Goal: Use online tool/utility: Utilize a website feature to perform a specific function

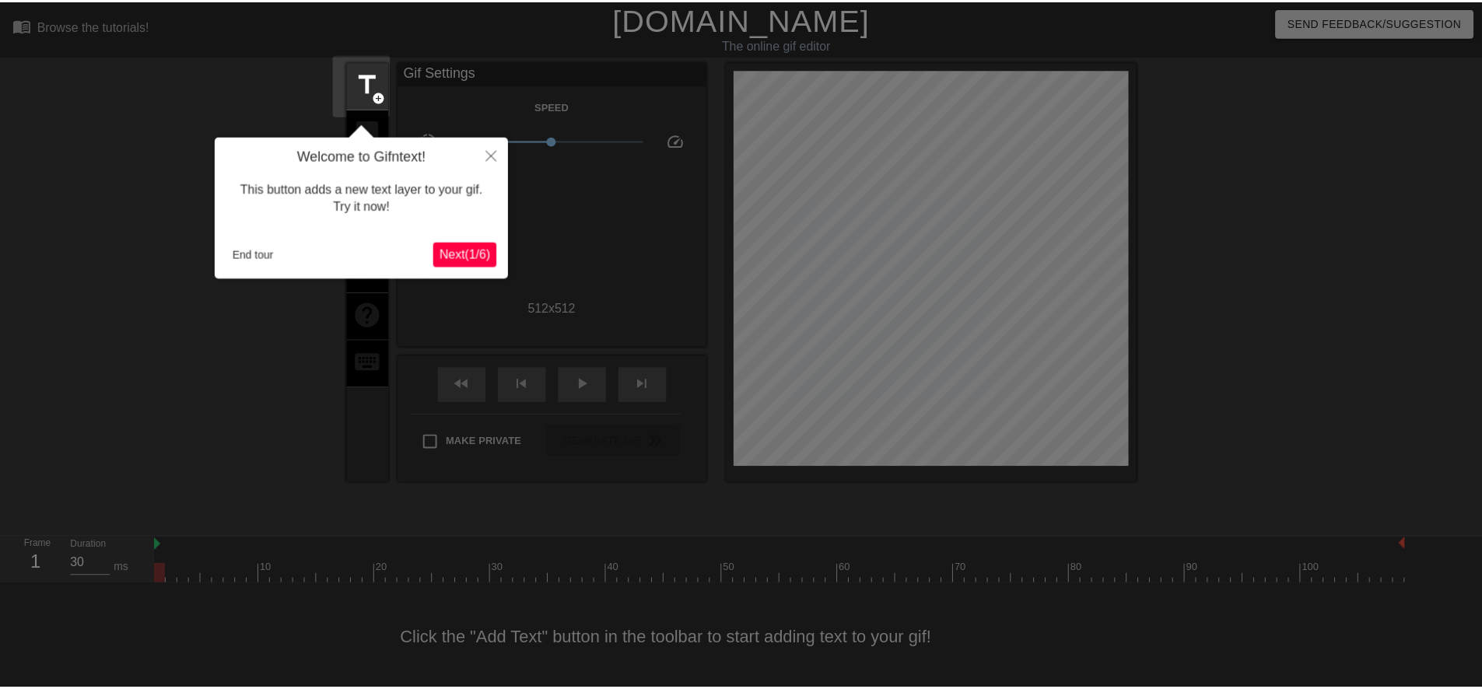
scroll to position [4, 0]
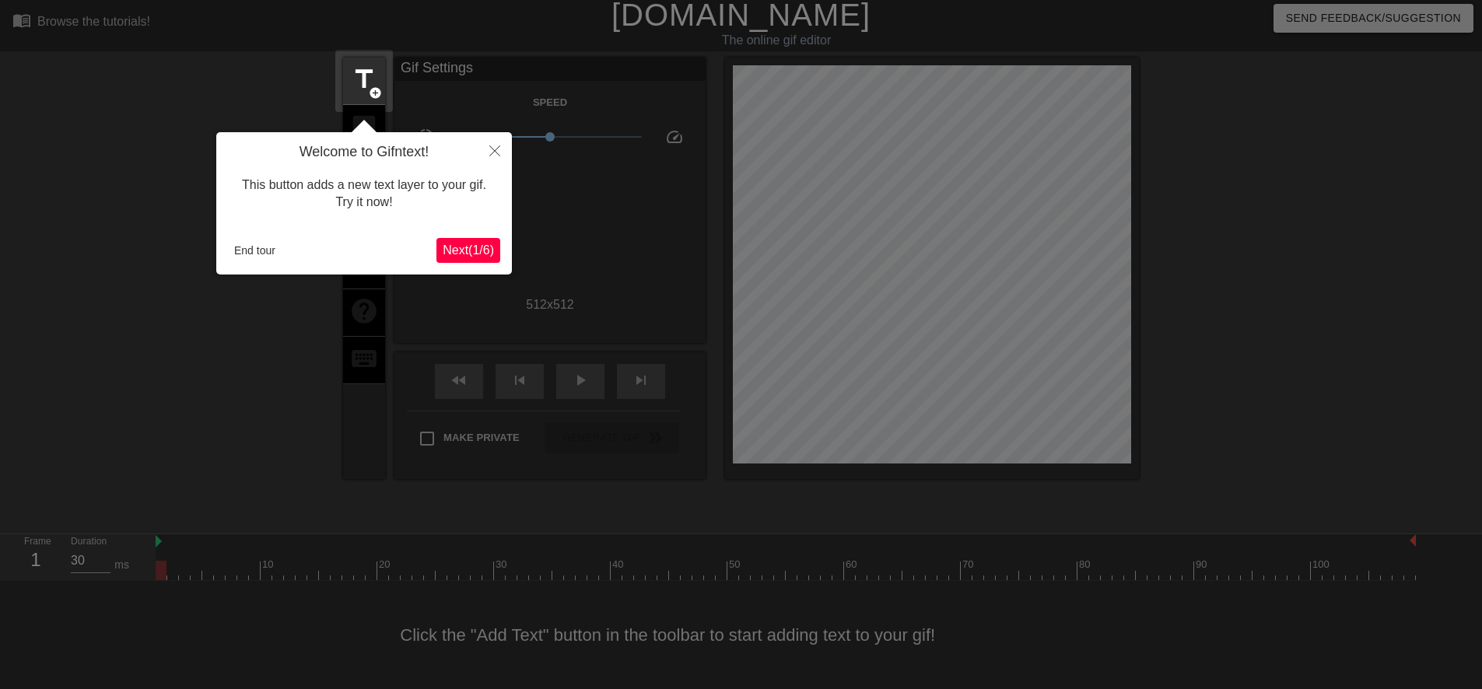
click at [467, 244] on span "Next ( 1 / 6 )" at bounding box center [468, 250] width 51 height 13
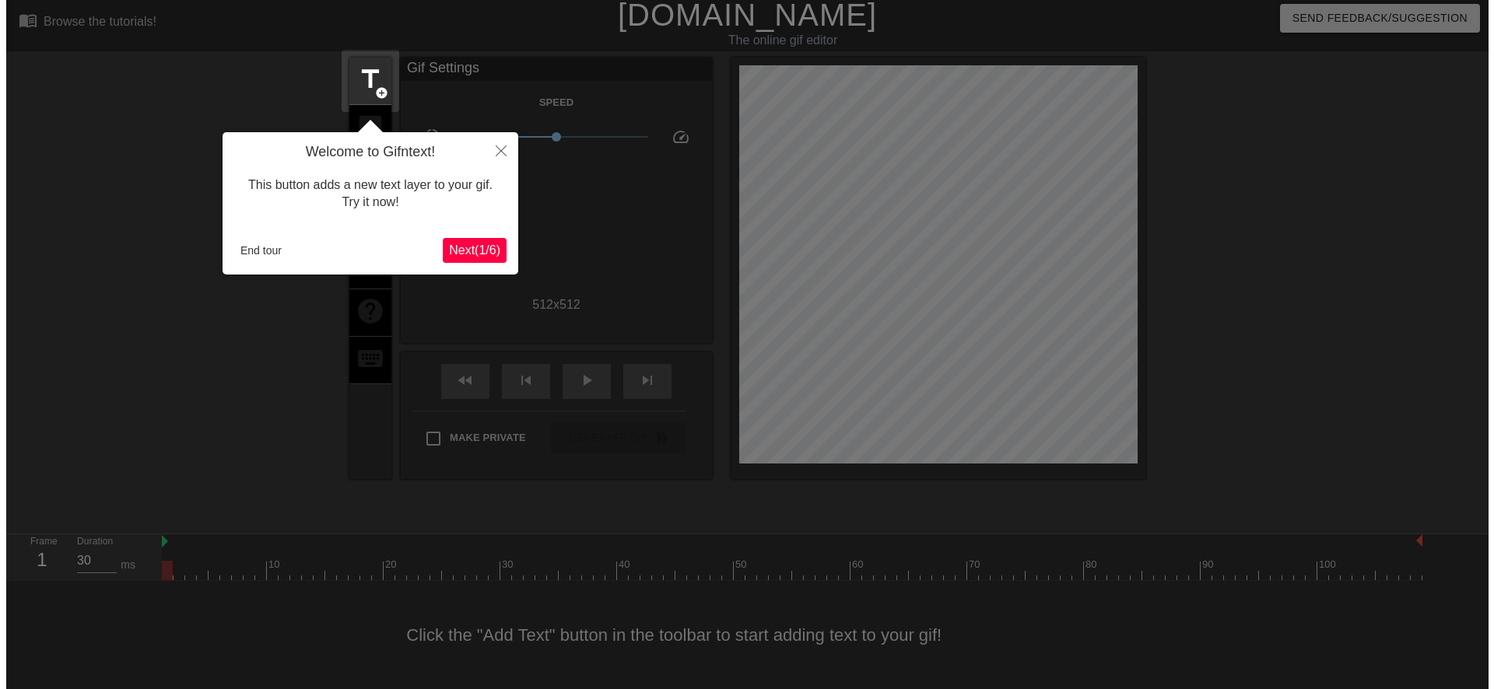
scroll to position [0, 0]
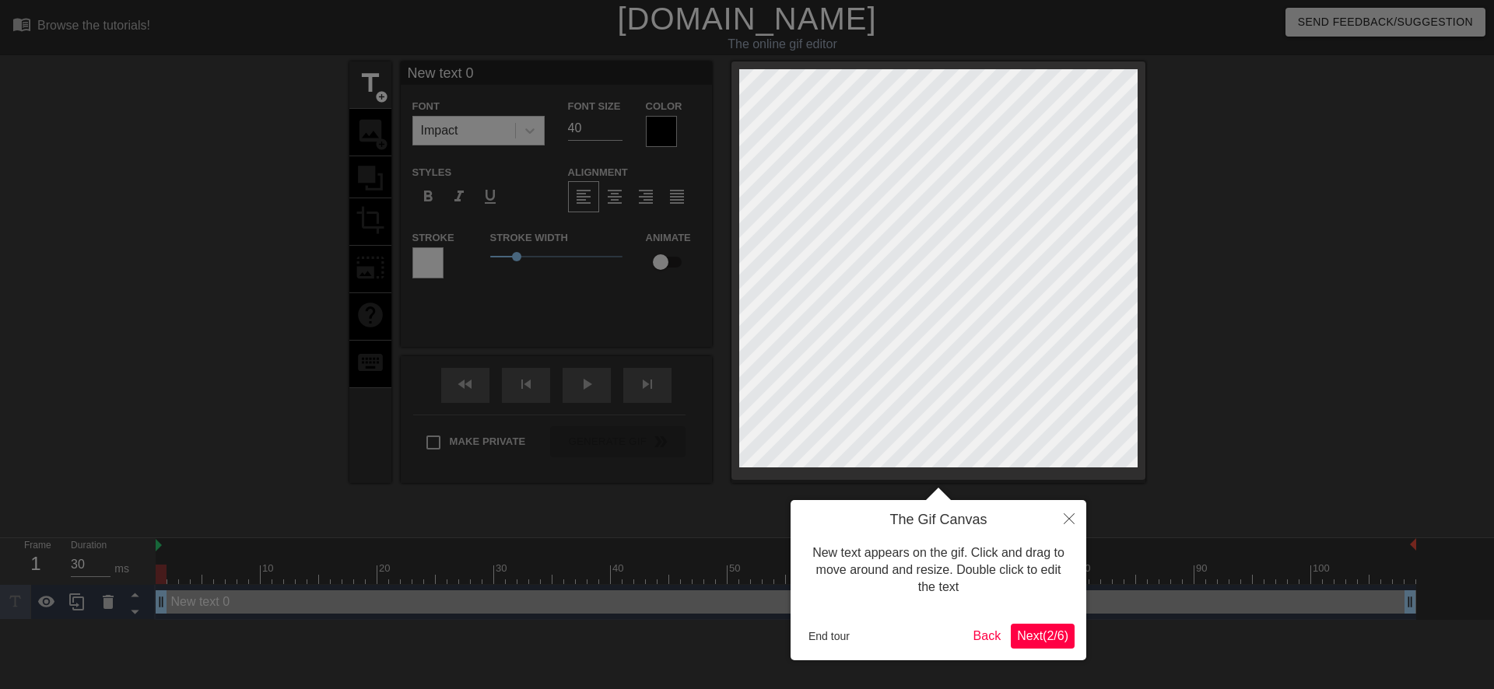
click at [1024, 643] on span "Next ( 2 / 6 )" at bounding box center [1042, 636] width 51 height 13
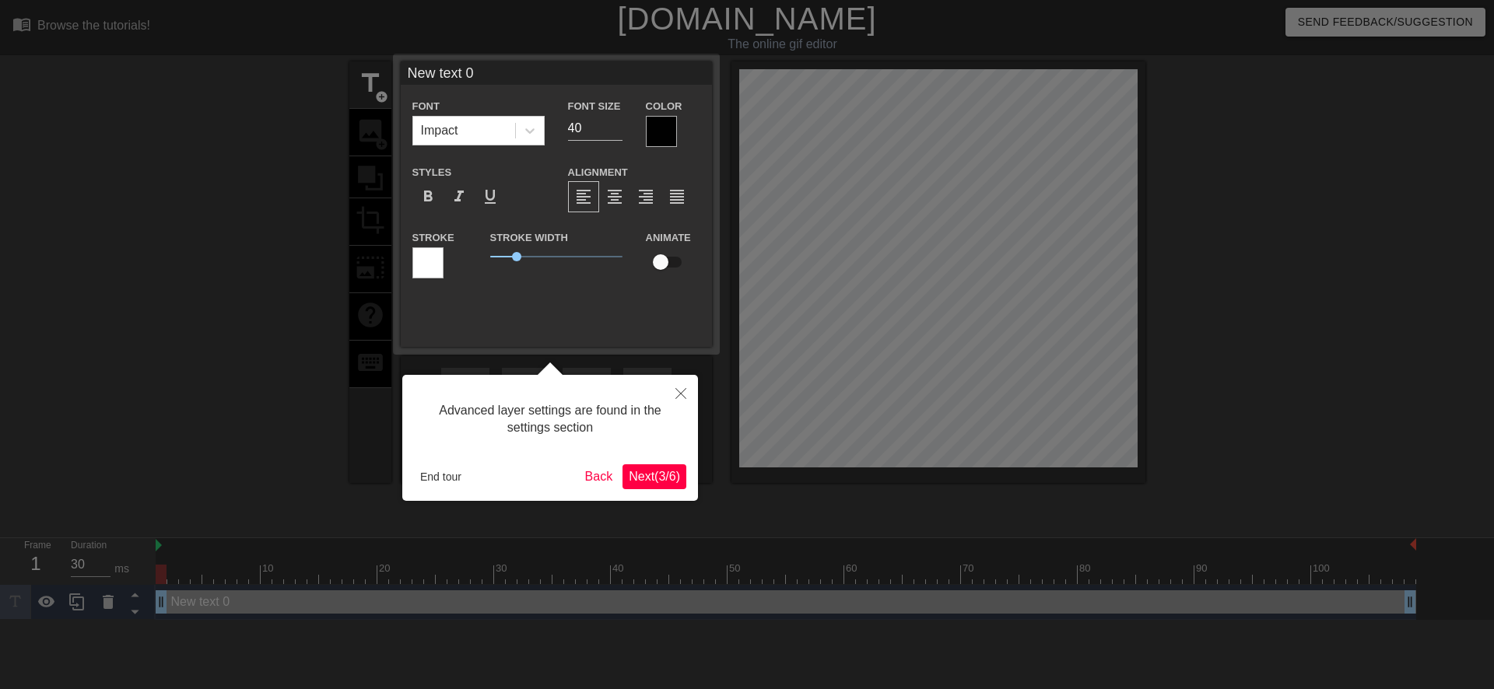
click at [665, 483] on span "Next ( 3 / 6 )" at bounding box center [654, 476] width 51 height 13
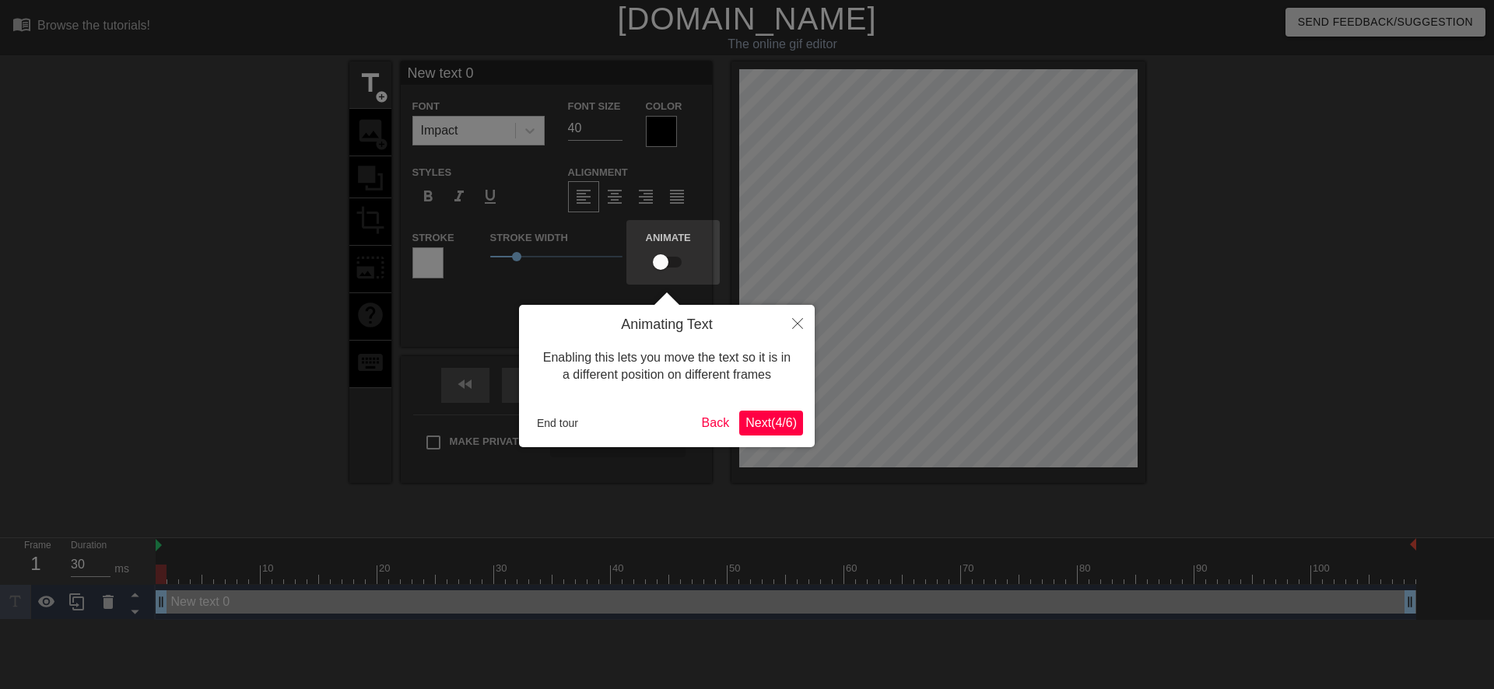
click at [745, 426] on span "Next ( 4 / 6 )" at bounding box center [770, 422] width 51 height 13
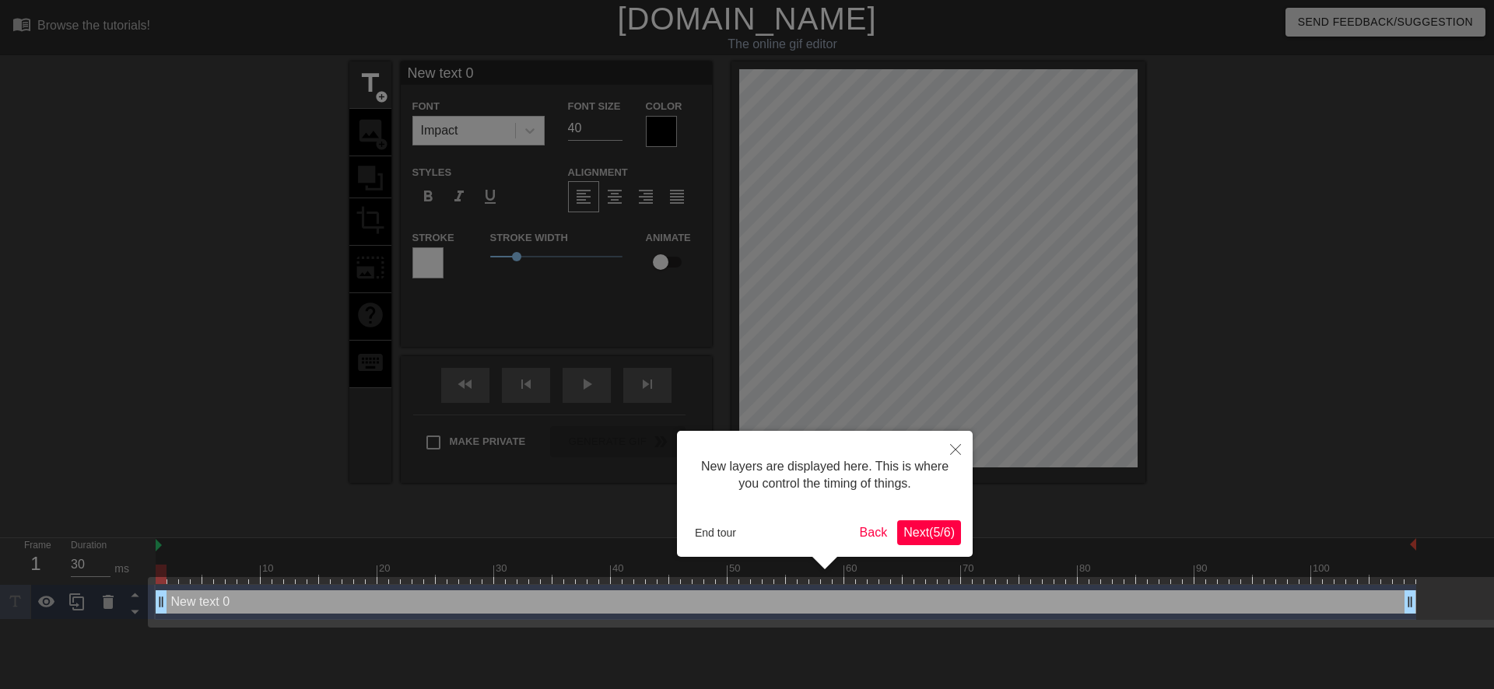
click at [903, 528] on span "Next ( 5 / 6 )" at bounding box center [928, 532] width 51 height 13
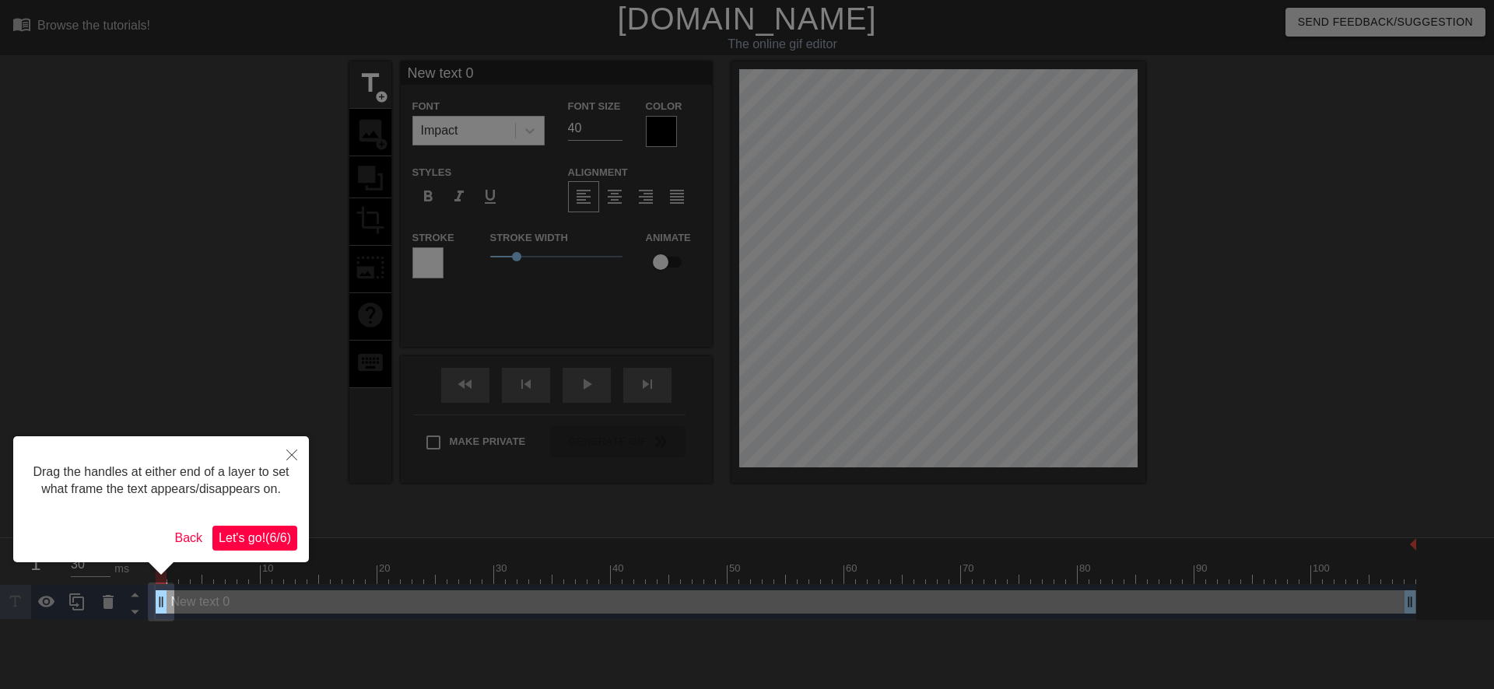
click at [289, 537] on span "Let's go! ( 6 / 6 )" at bounding box center [255, 537] width 72 height 13
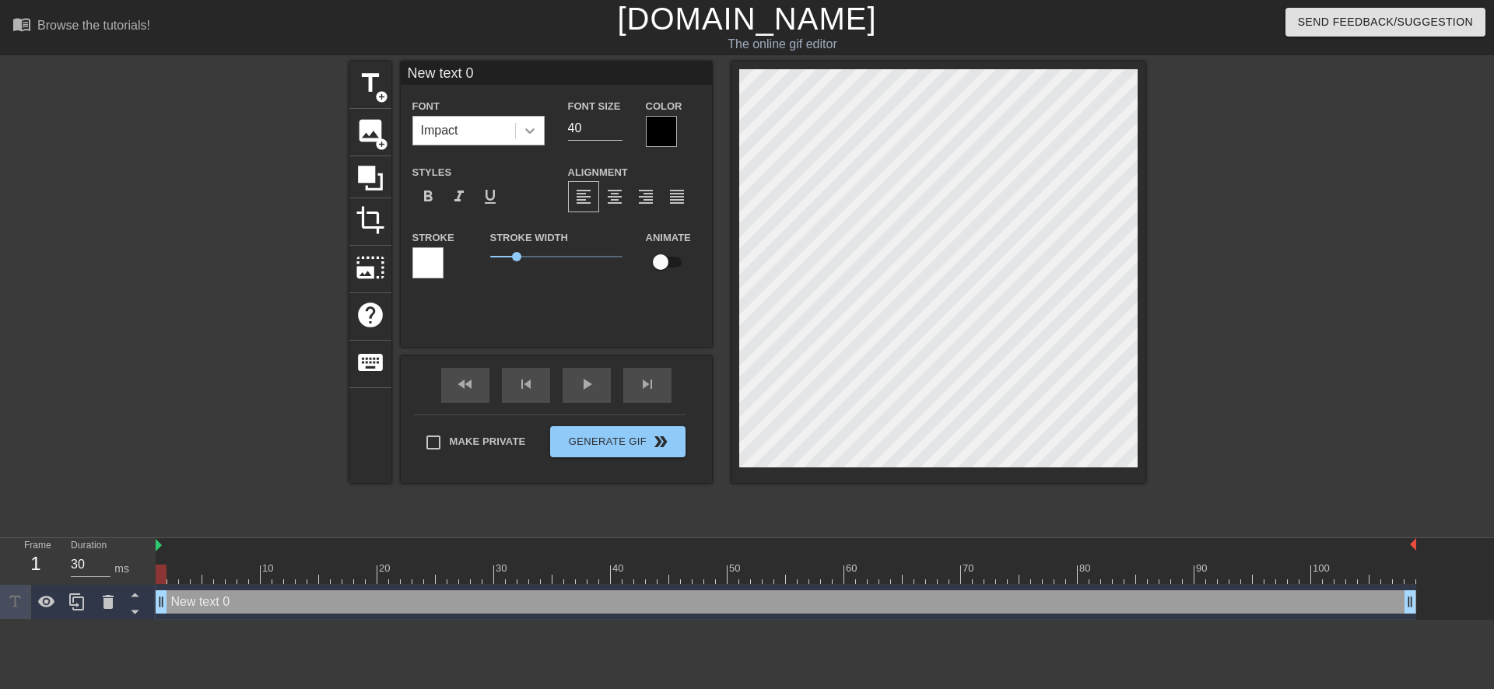
click at [527, 141] on div at bounding box center [530, 131] width 28 height 28
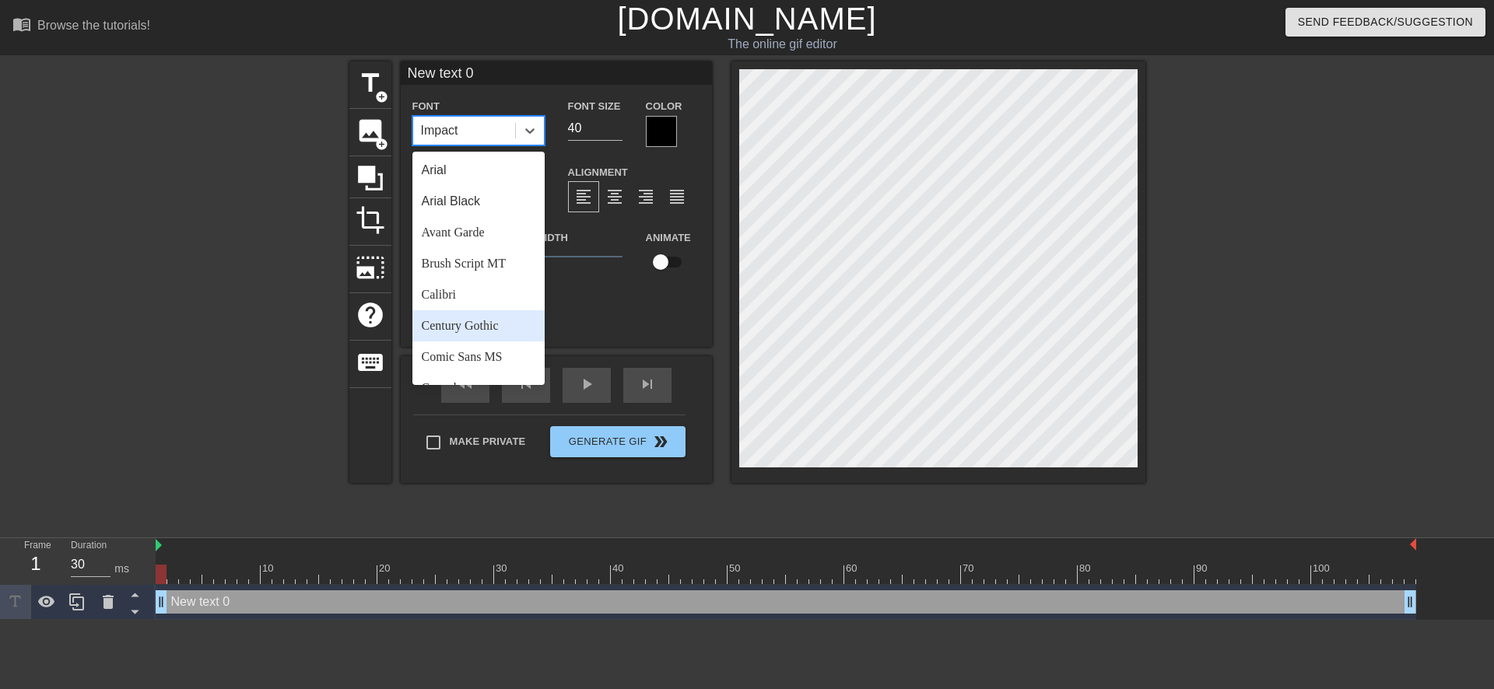
click at [471, 330] on div "Century Gothic" at bounding box center [478, 325] width 132 height 31
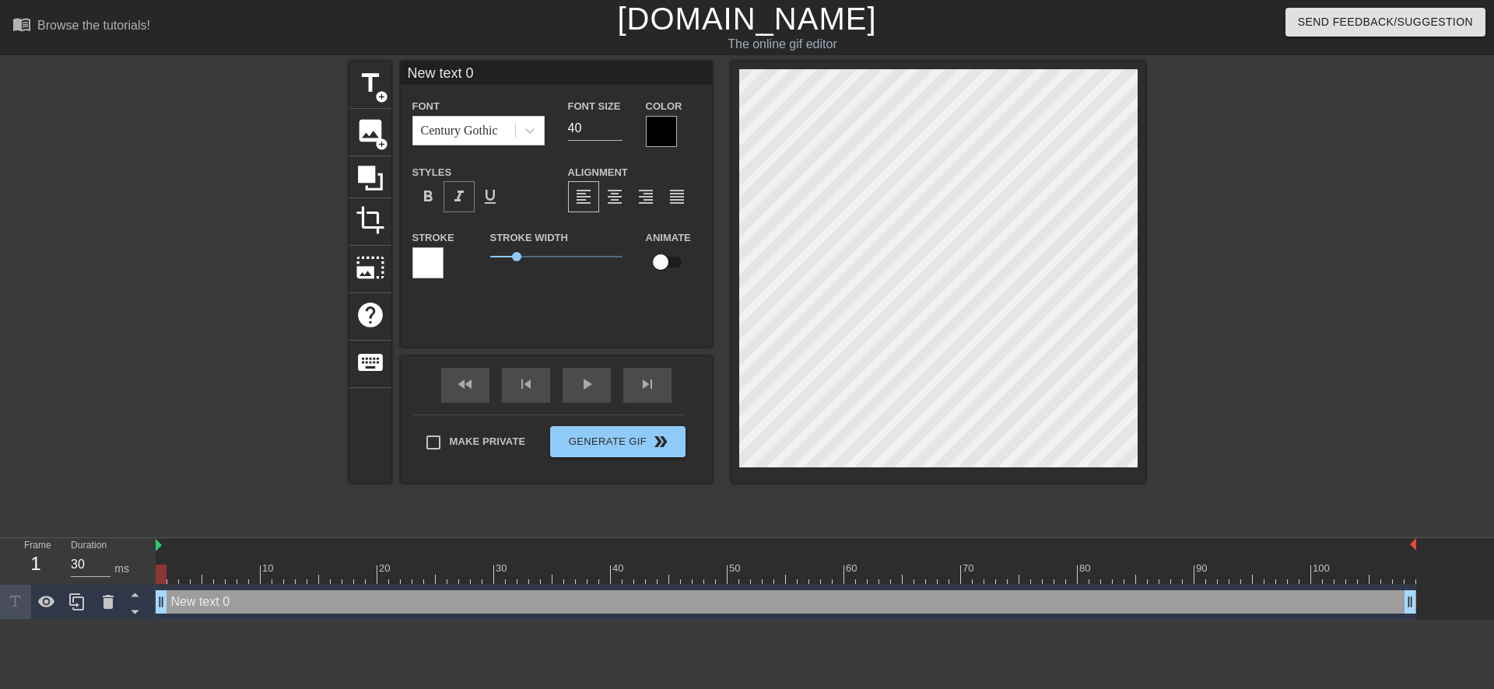
click at [458, 189] on span "format_italic" at bounding box center [459, 197] width 19 height 19
click at [577, 130] on input "40" at bounding box center [595, 128] width 54 height 25
type input "30"
type input "ew text 0"
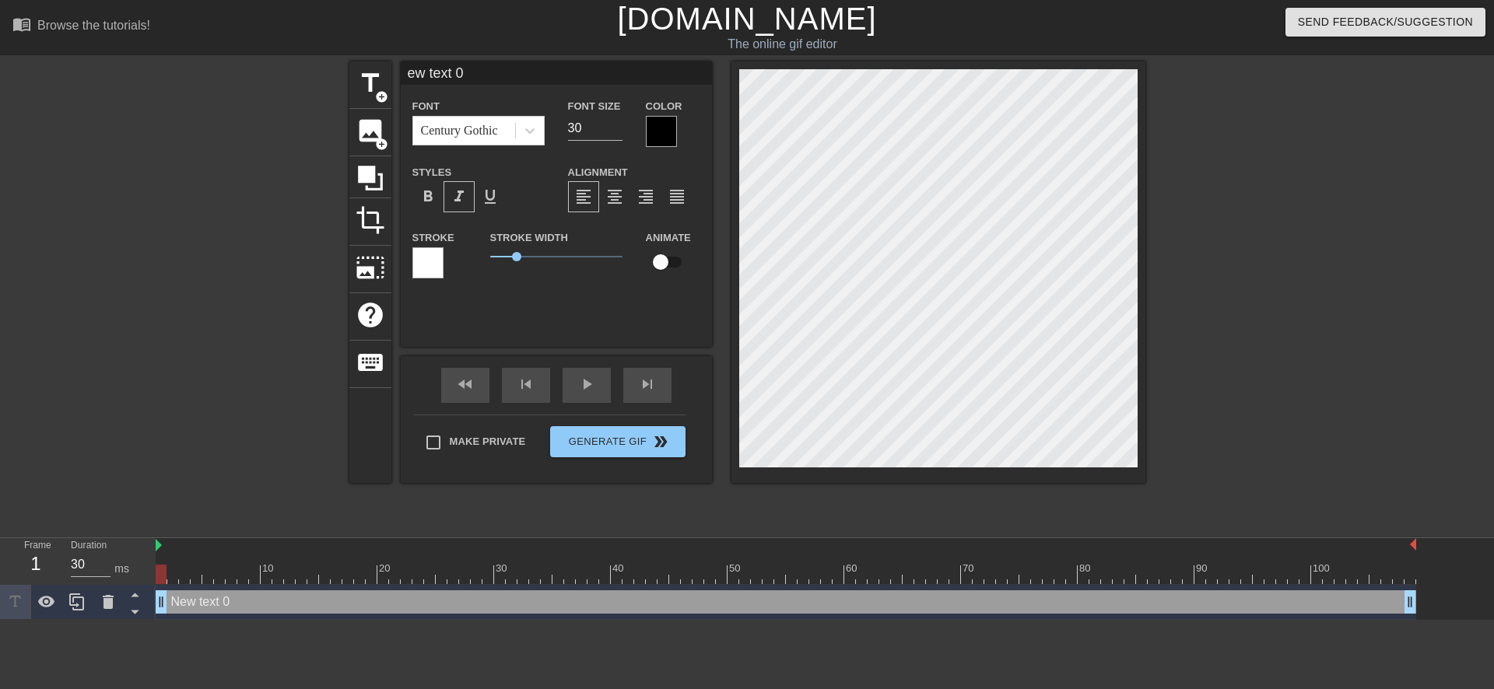
type textarea "ew text 0"
type input "w text 0"
type textarea "w text 0"
type input "text 0"
type textarea "text 0"
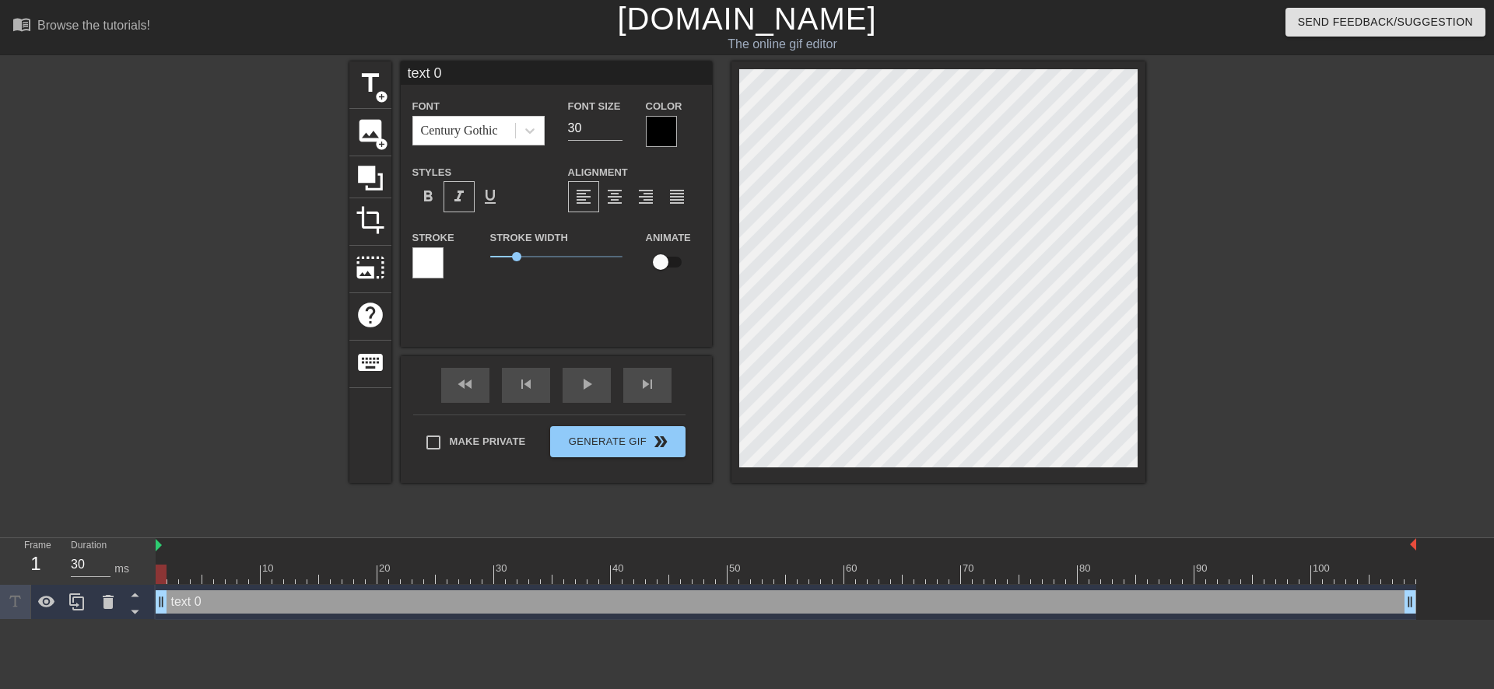
type input "text 0"
type textarea "text 0"
type input "ext 0"
type textarea "ext 0"
type input "xt 0"
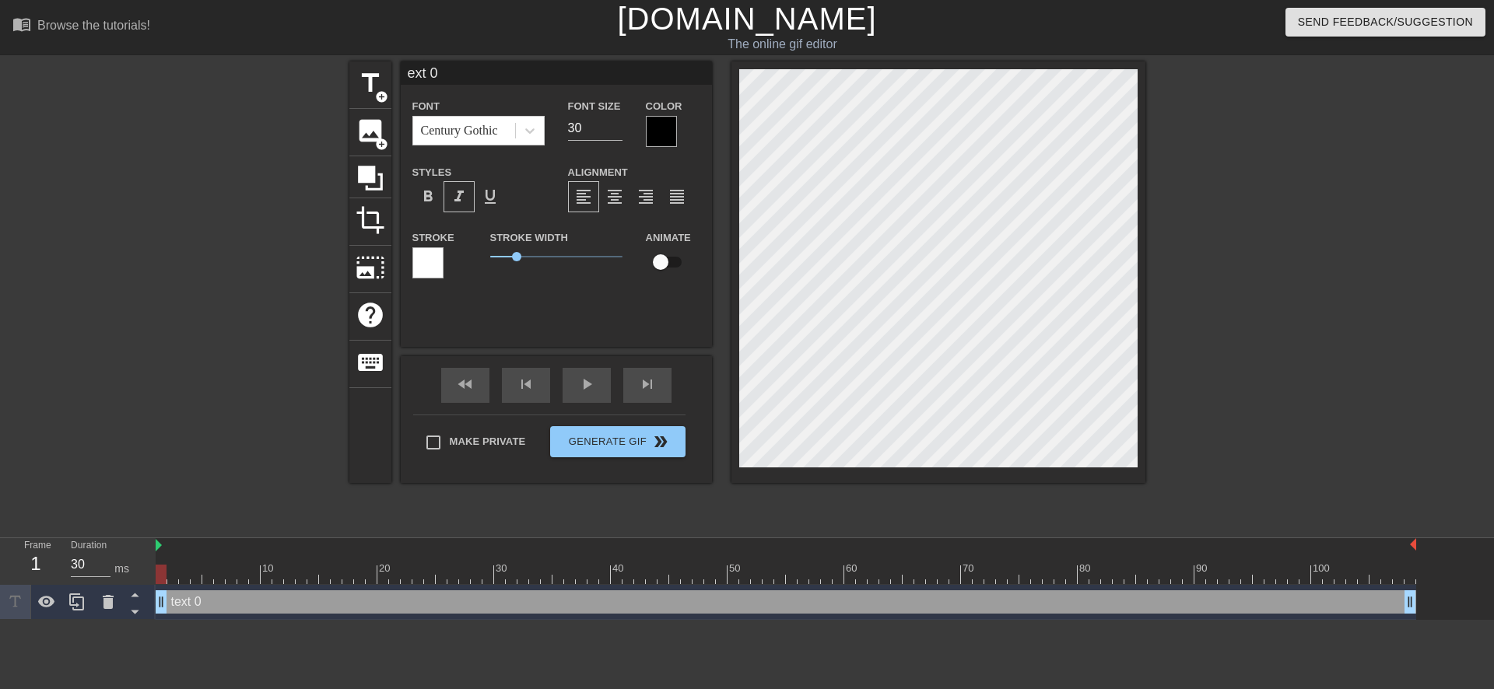
type textarea "xt 0"
type input "t 0"
type textarea "t 0"
type input "0"
type textarea "0"
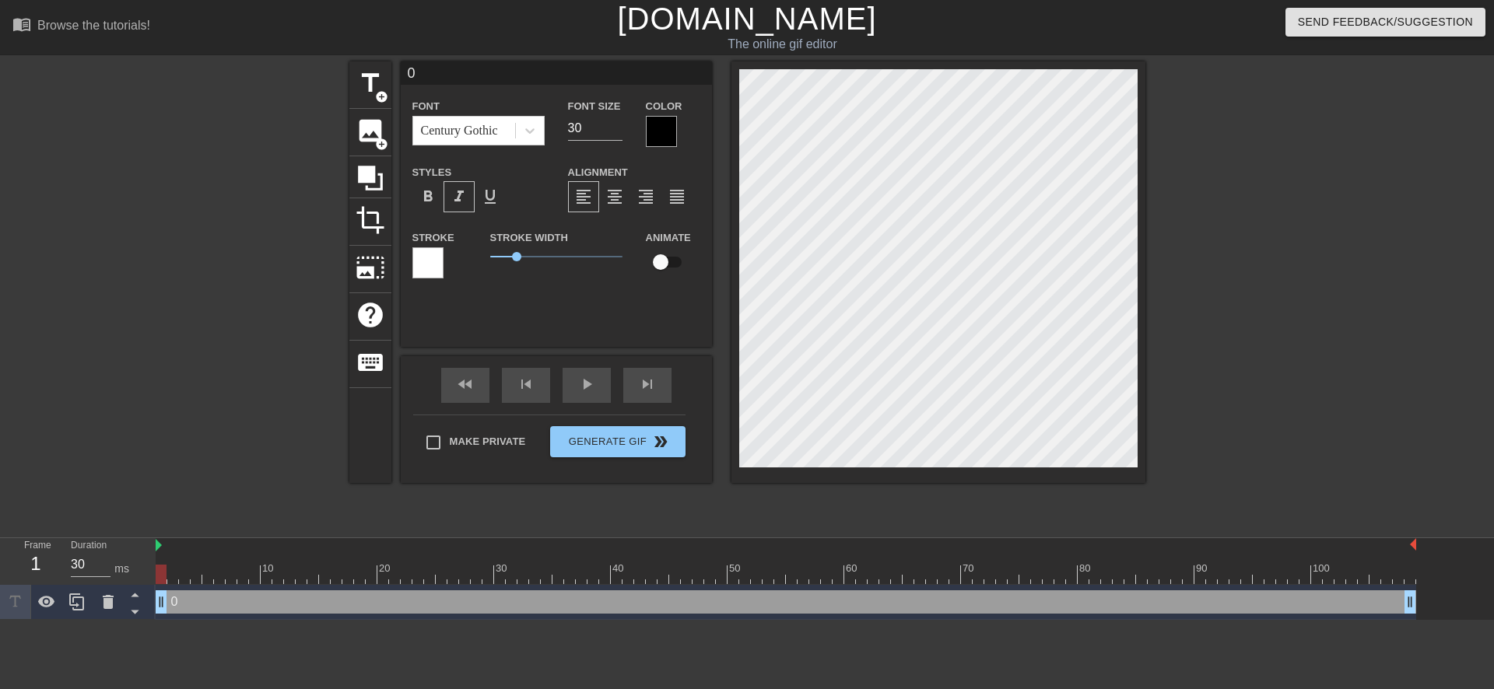
type input "0"
type textarea "0"
type input "@"
type textarea "@"
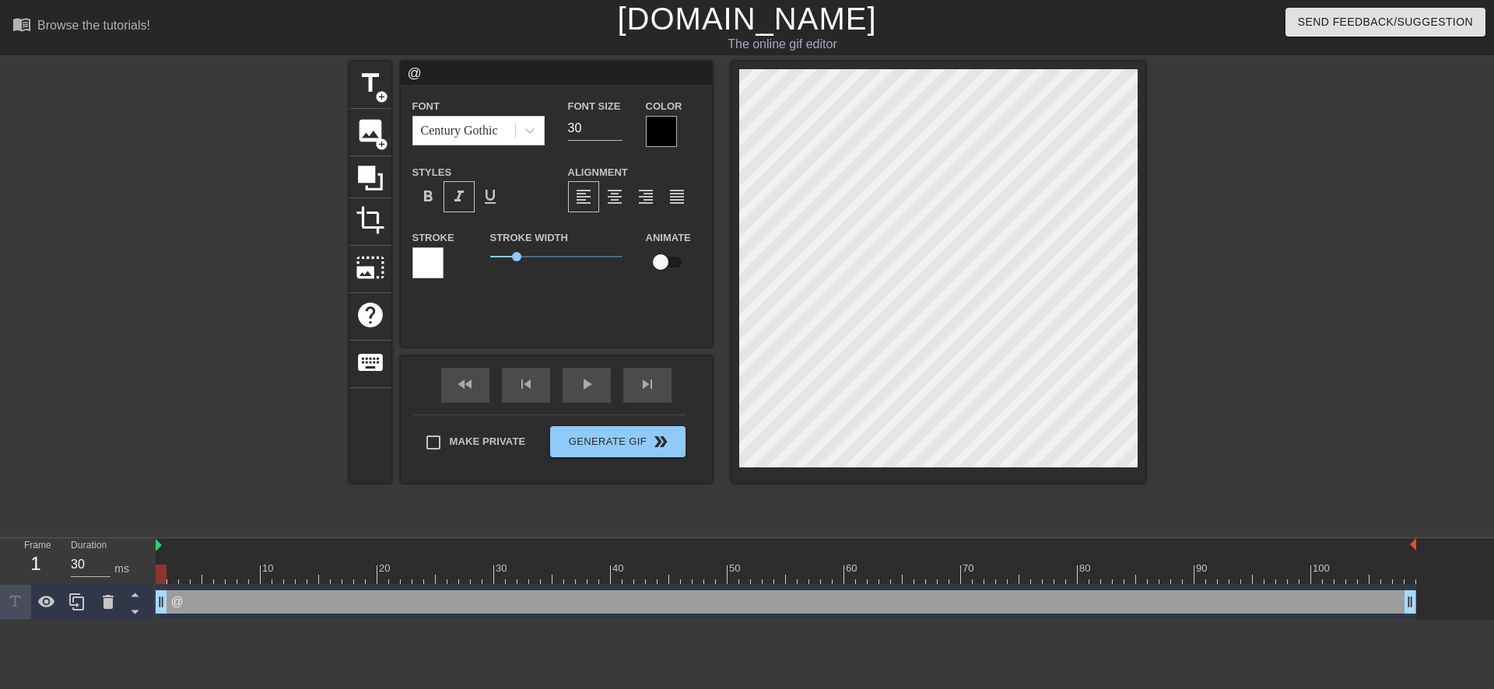
type input "@s"
type textarea "@s"
type input "@st"
type textarea "@st"
type input "@sti"
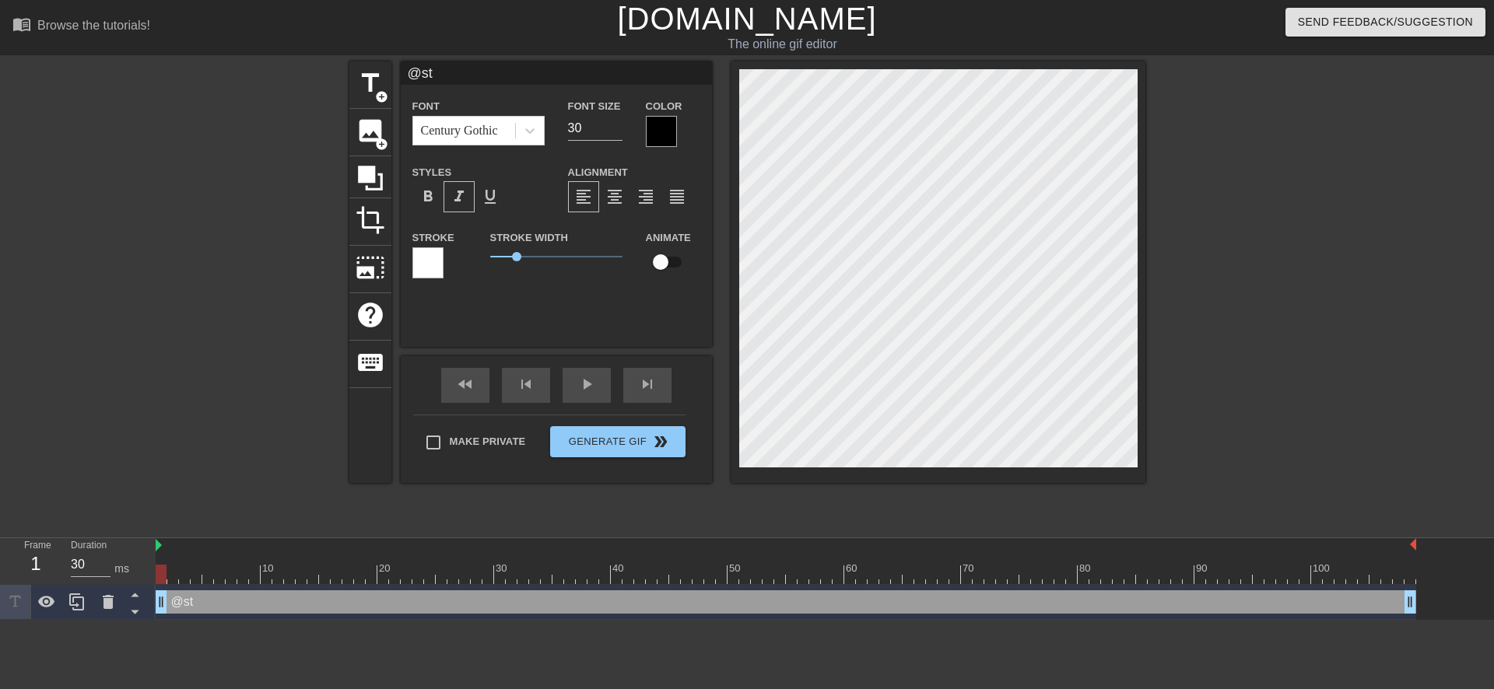
type textarea "@sti"
type input "@stic"
type textarea "@stic"
type input "@stick"
type textarea "@stick"
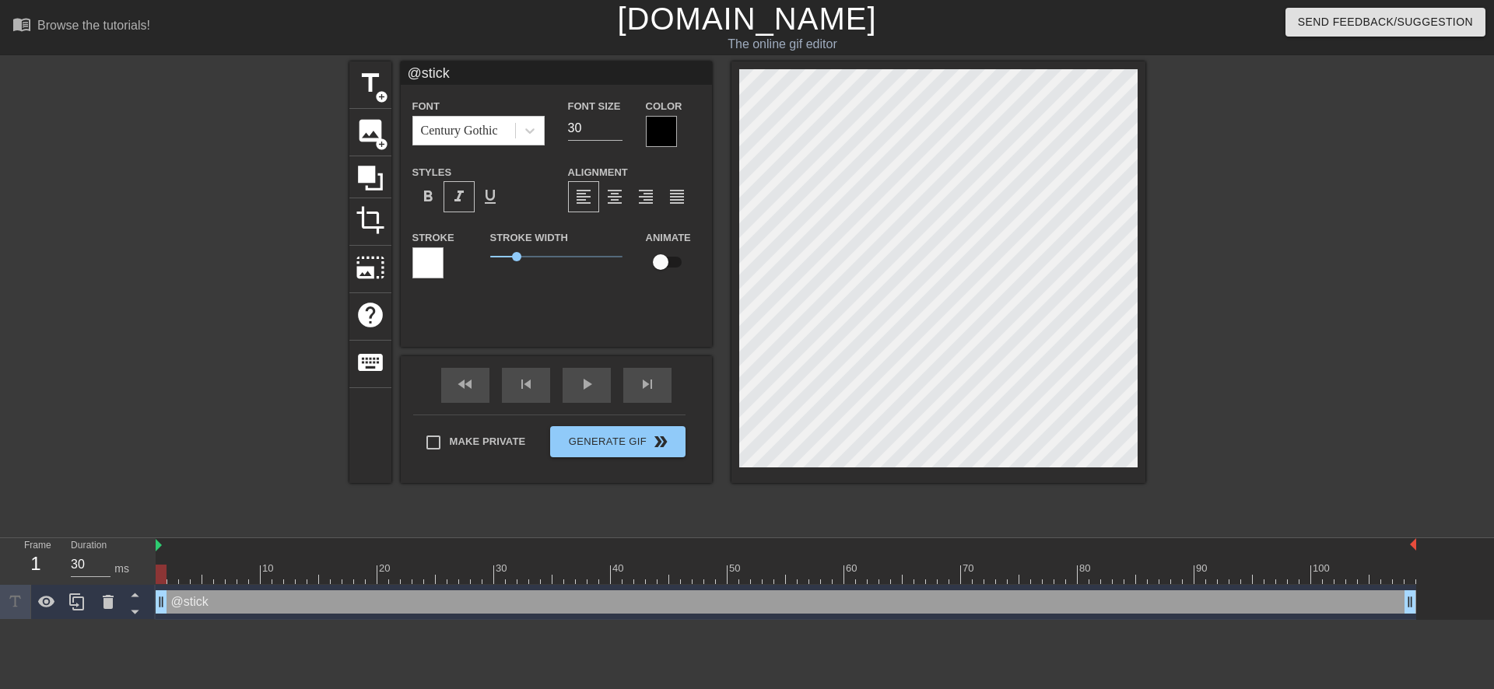
type input "@sticke"
type textarea "@sticke"
type input "@sticker"
type textarea "@sticker"
type input "@stickerb"
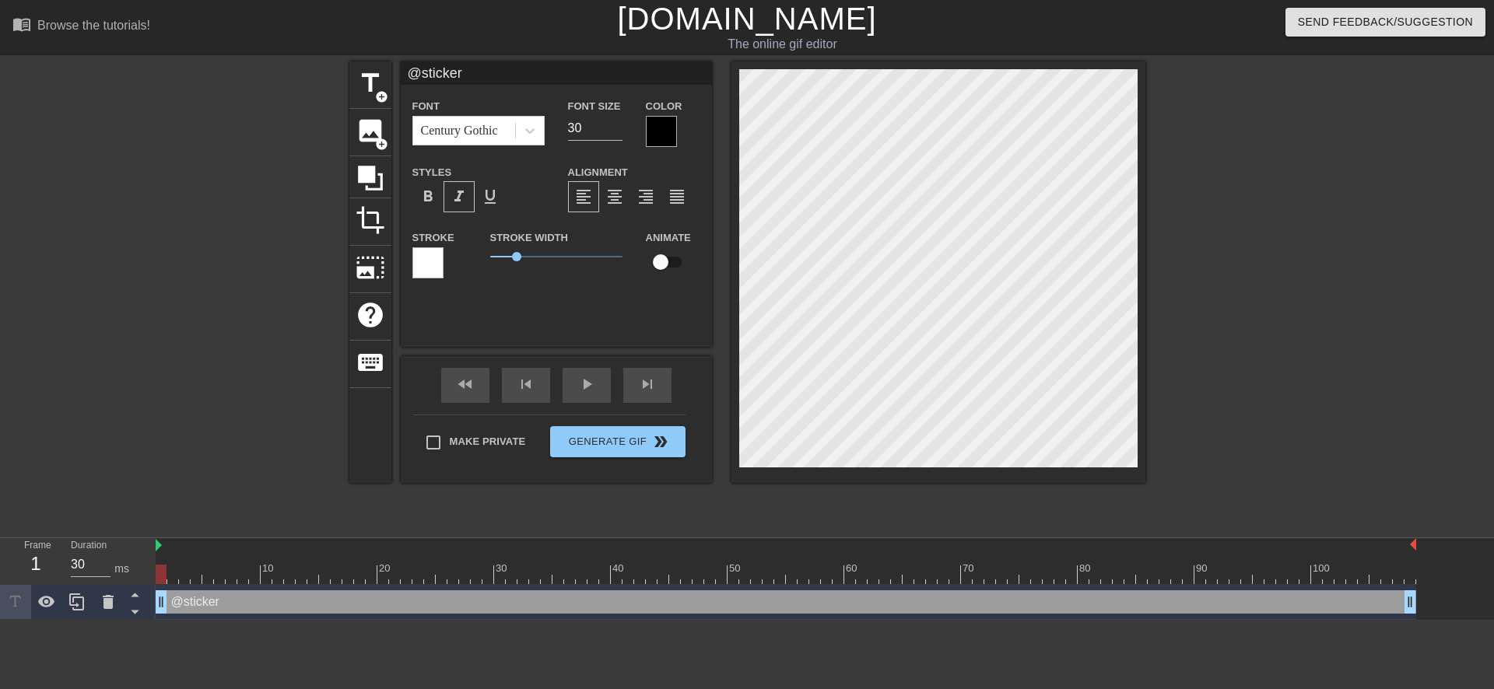
type textarea "@stickerb"
type input "@stickerba"
type textarea "@stickerbas"
type input "@stickerbase"
type textarea "@stickerbase"
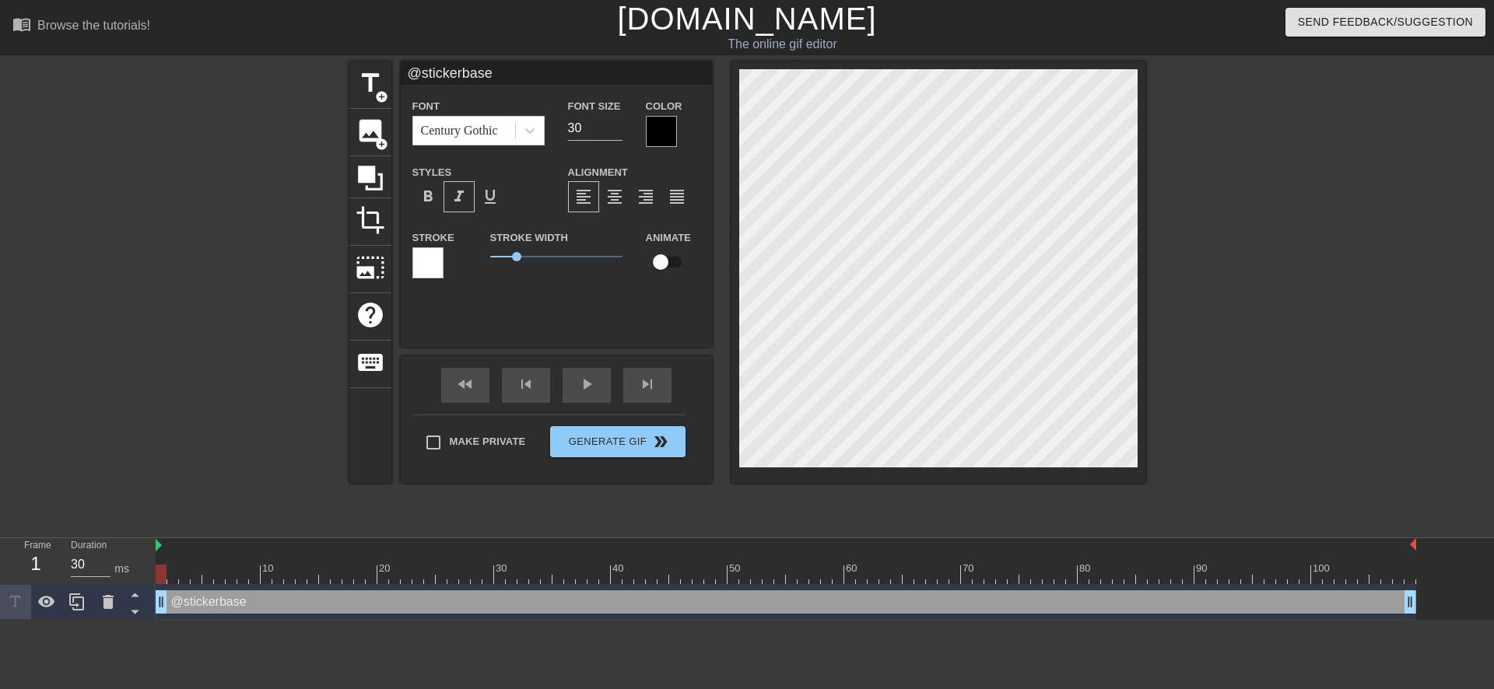
type input "@stickerbase_"
type textarea "@stickerbase_"
type input "@stickerbase_r"
type textarea "@stickerbase_r"
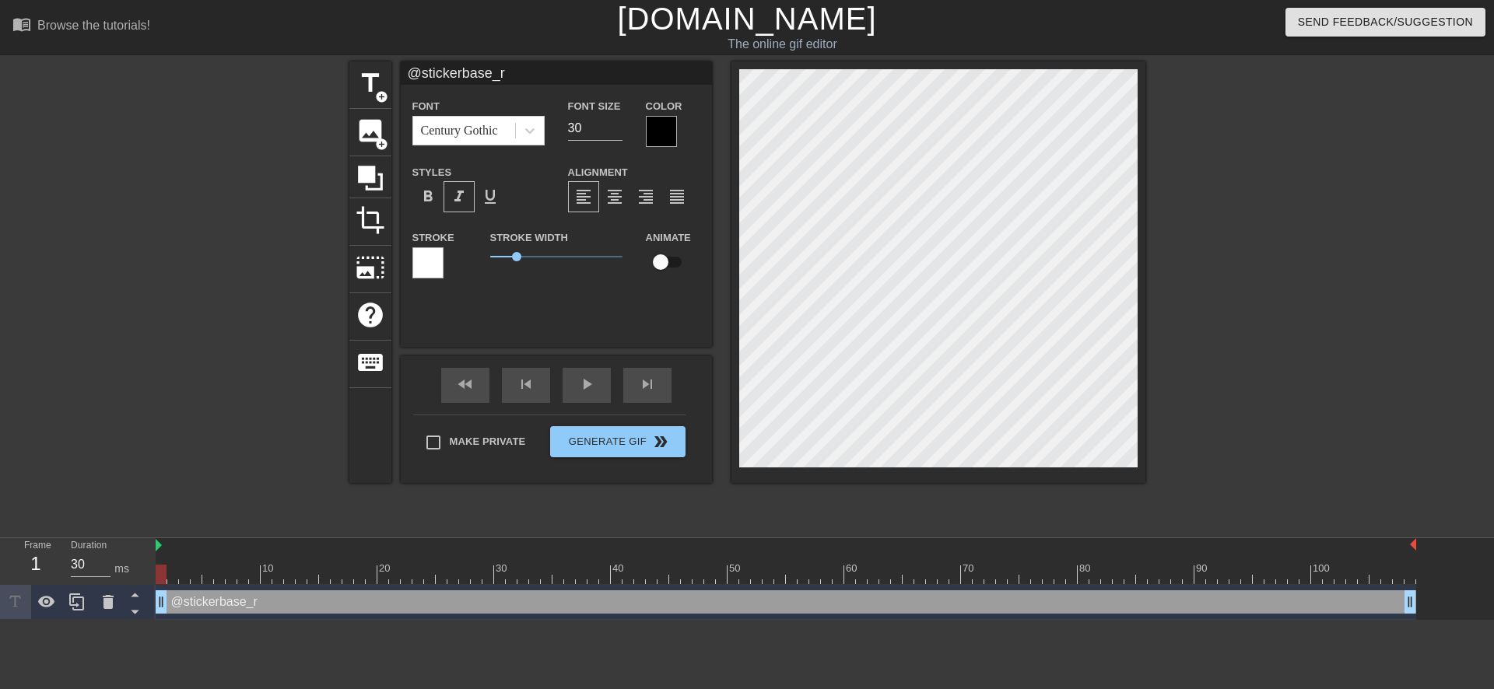
type input "@stickerbase_ru"
type textarea "@stickerbase_ru"
click at [590, 437] on span "Generate Gif double_arrow" at bounding box center [617, 442] width 122 height 19
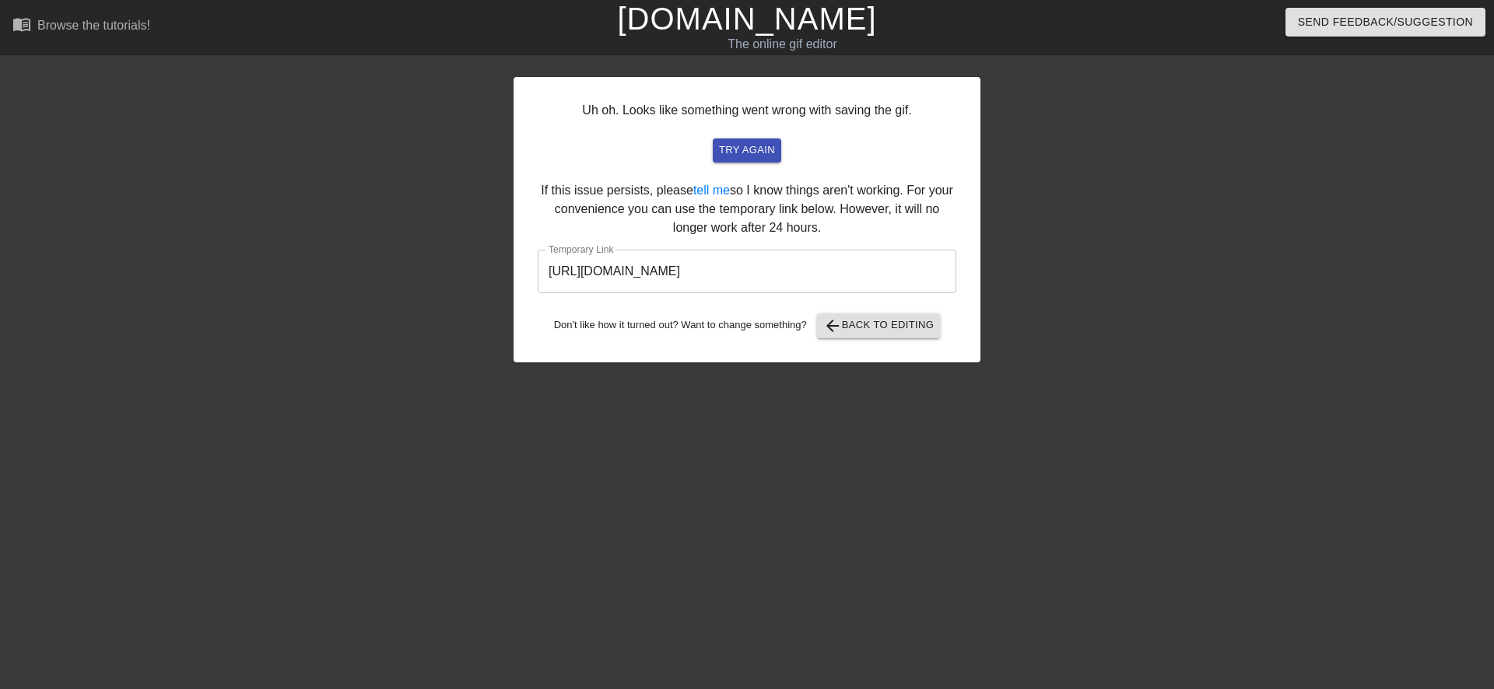
click at [723, 270] on input "https://www.gifntext.com/temp_generations/xcFLblIm.gif" at bounding box center [747, 272] width 419 height 44
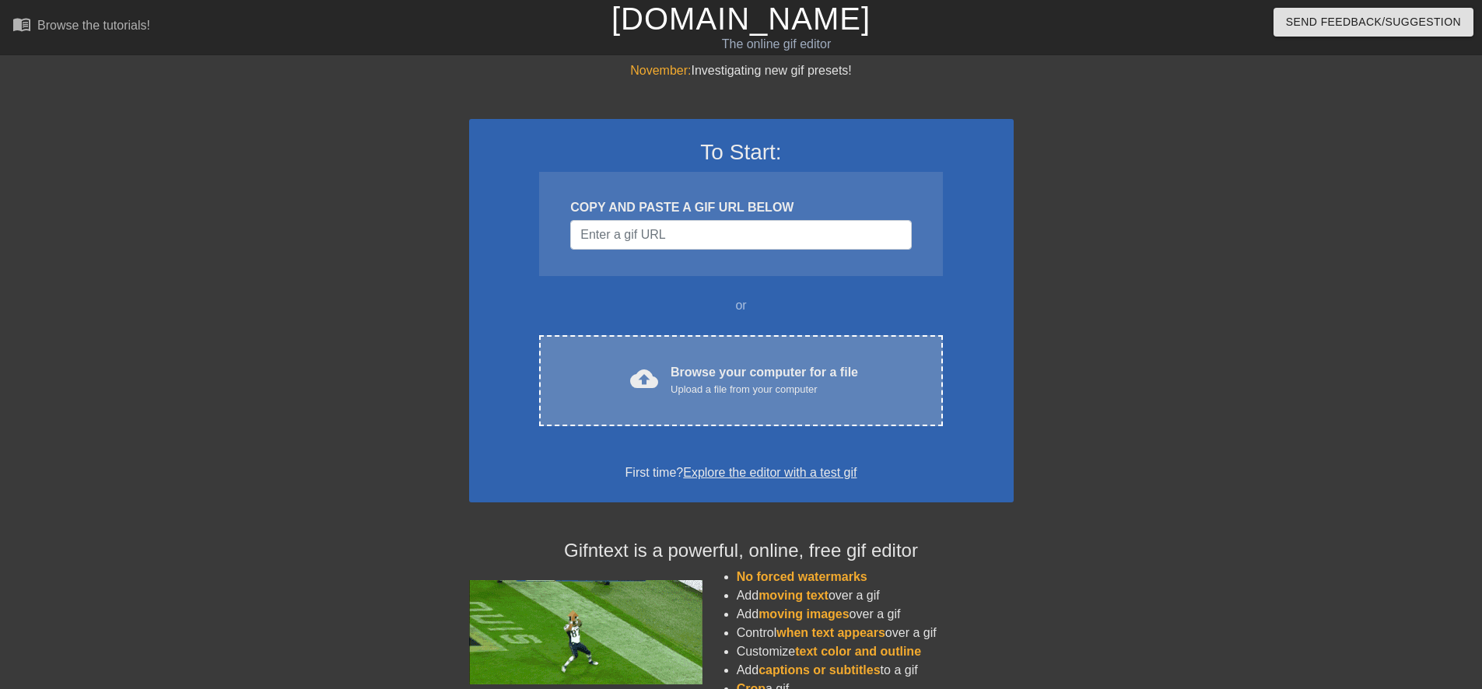
click at [637, 400] on div "cloud_upload Browse your computer for a file Upload a file from your computer C…" at bounding box center [740, 380] width 403 height 91
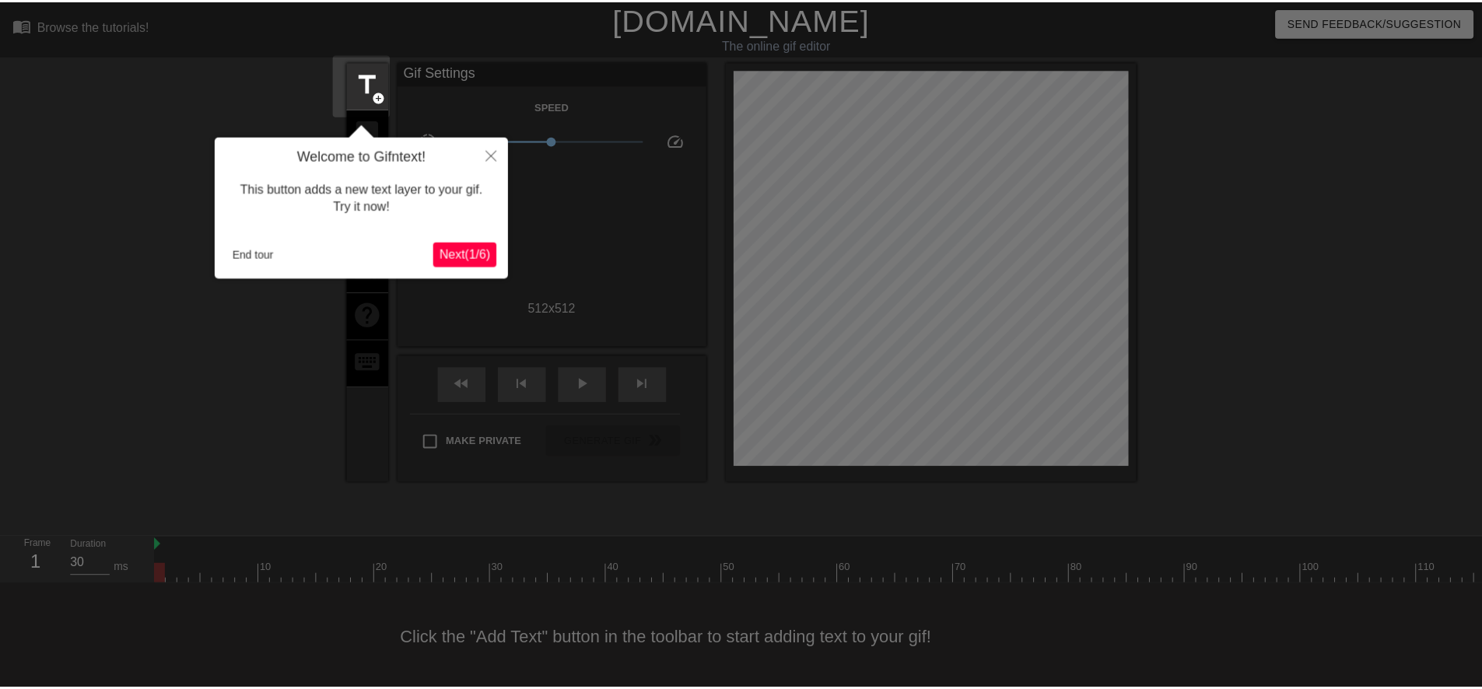
scroll to position [16, 0]
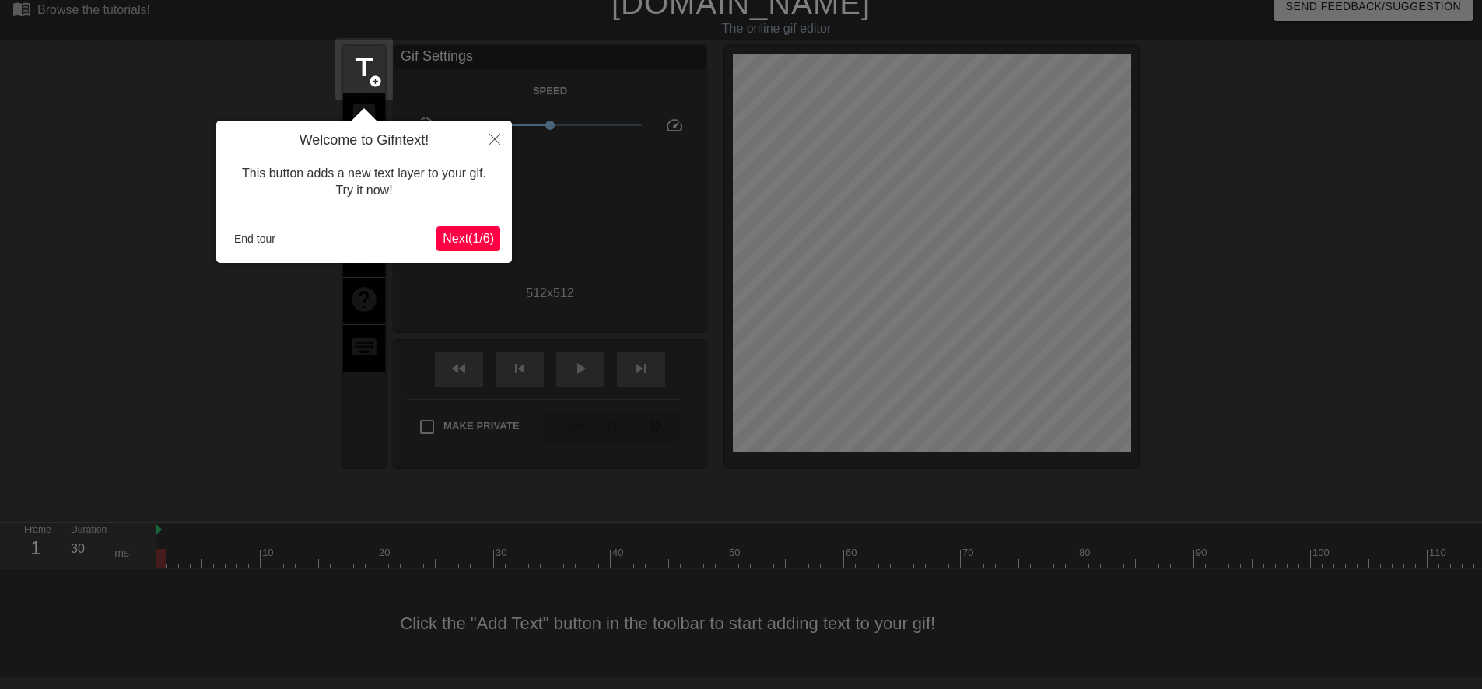
click at [486, 233] on span "Next ( 1 / 6 )" at bounding box center [468, 238] width 51 height 13
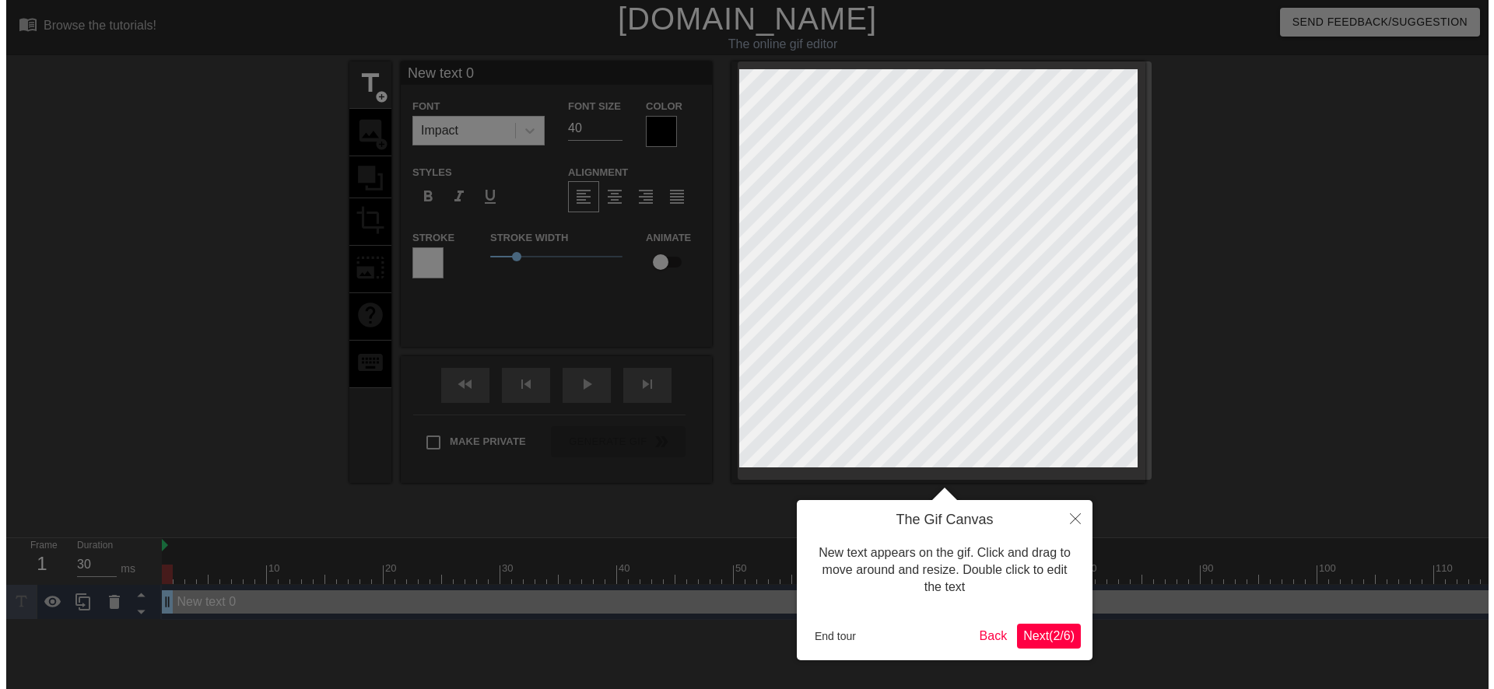
scroll to position [0, 0]
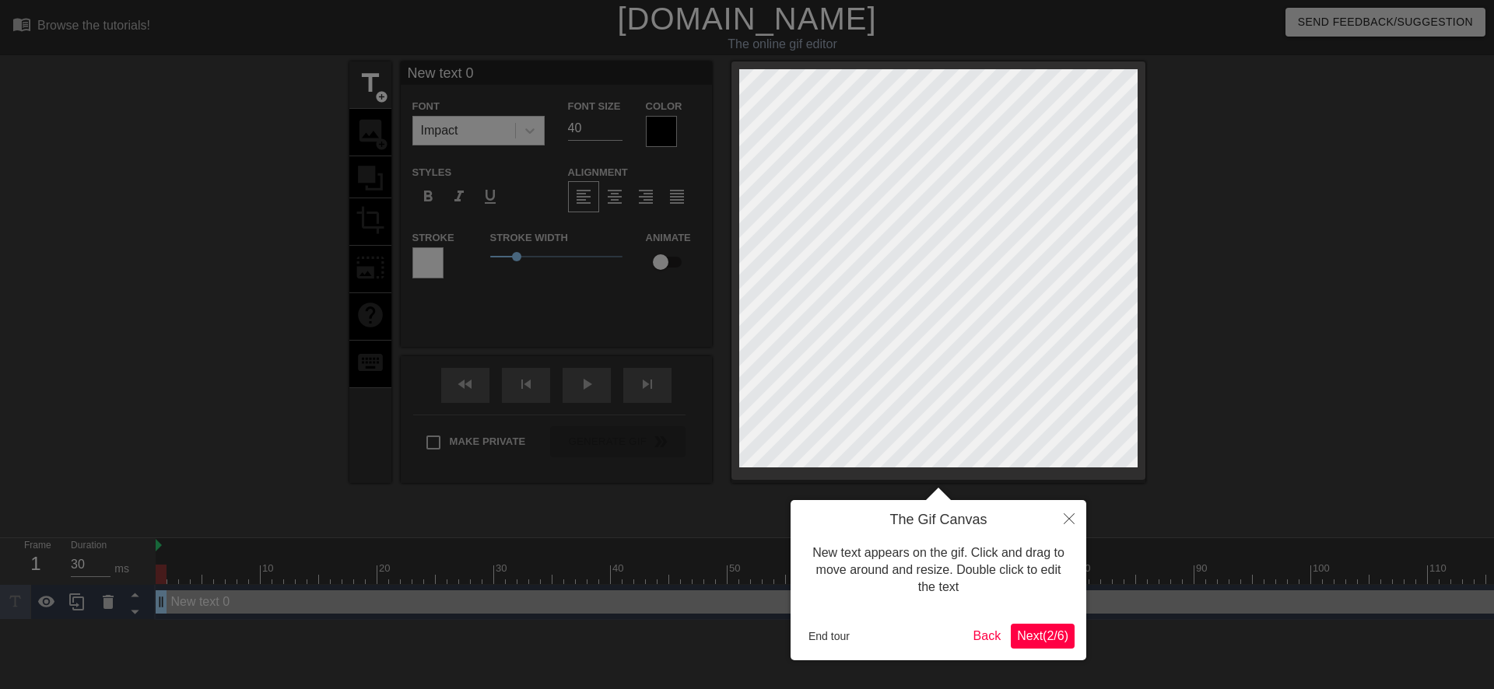
click at [1026, 637] on span "Next ( 2 / 6 )" at bounding box center [1042, 636] width 51 height 13
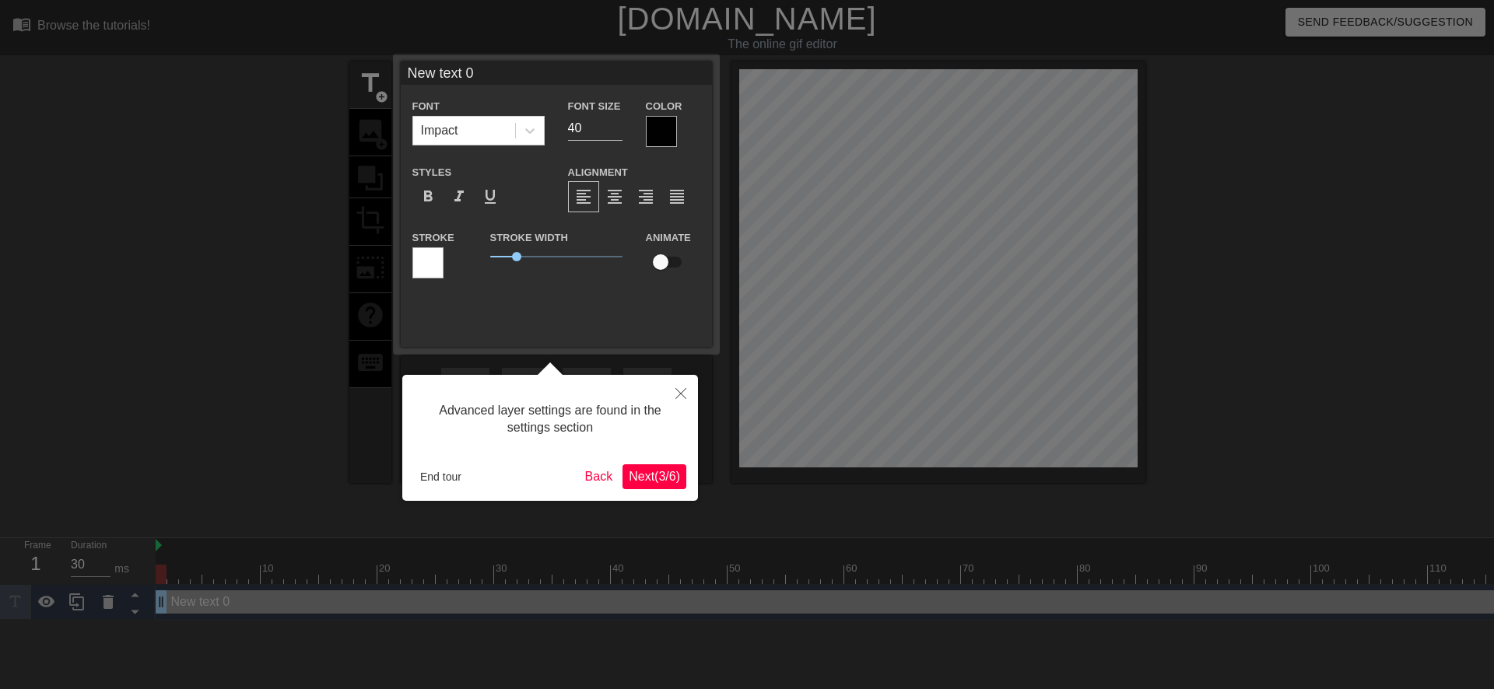
click at [633, 472] on span "Next ( 3 / 6 )" at bounding box center [654, 476] width 51 height 13
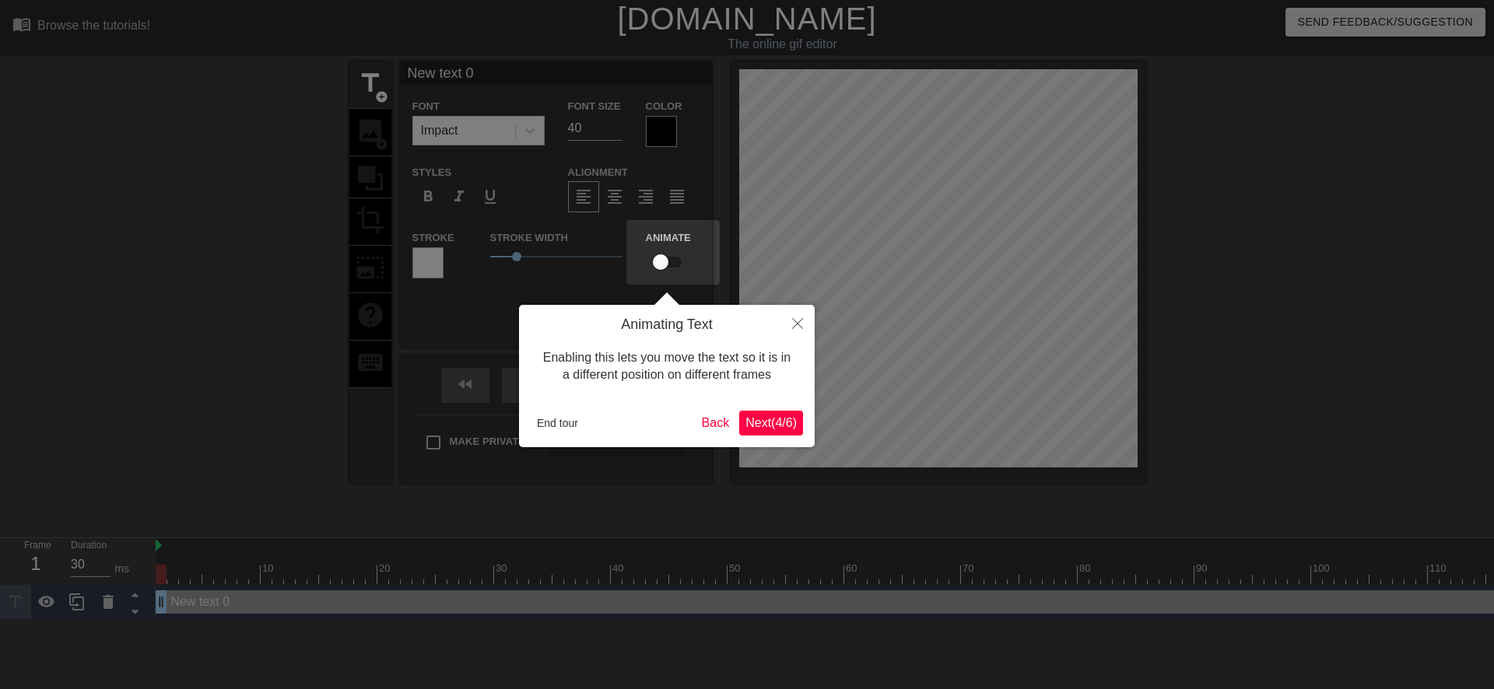
click at [760, 436] on button "Next ( 4 / 6 )" at bounding box center [771, 423] width 64 height 25
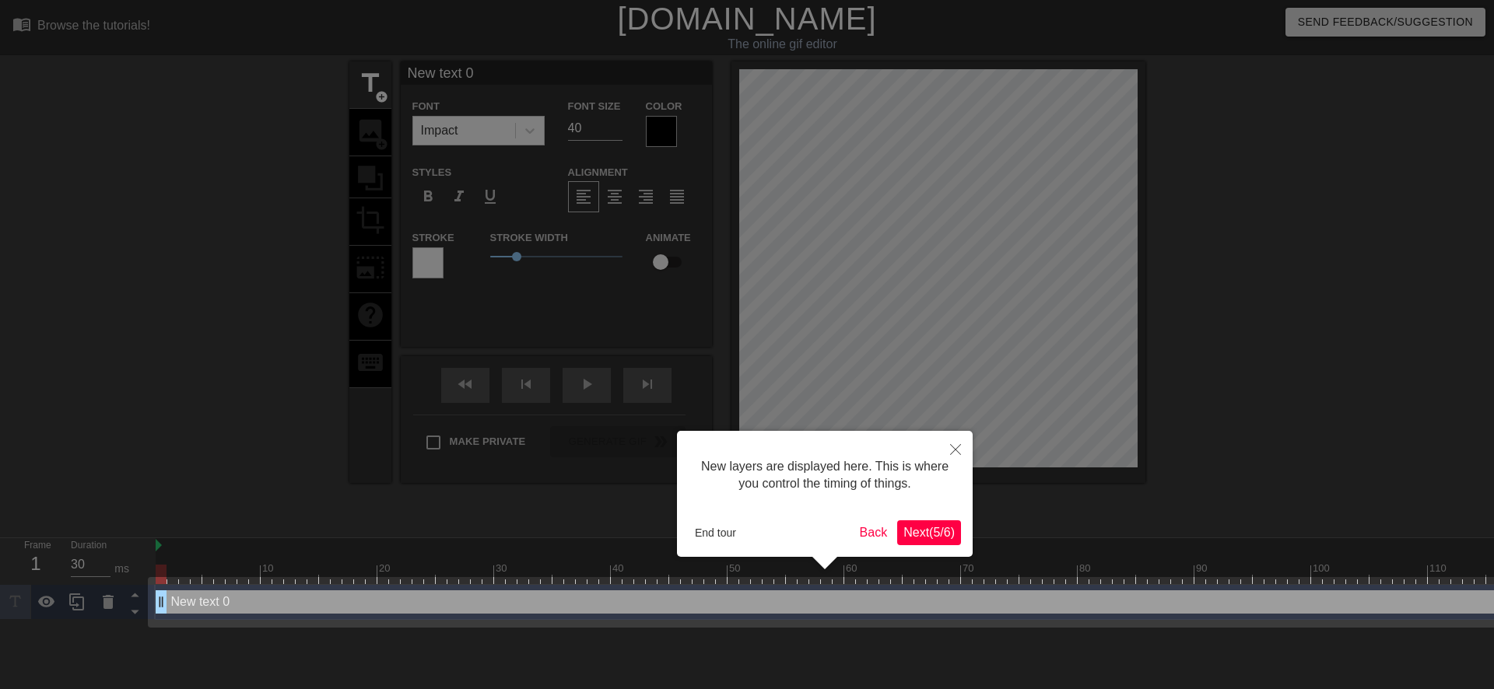
click at [916, 538] on span "Next ( 5 / 6 )" at bounding box center [928, 532] width 51 height 13
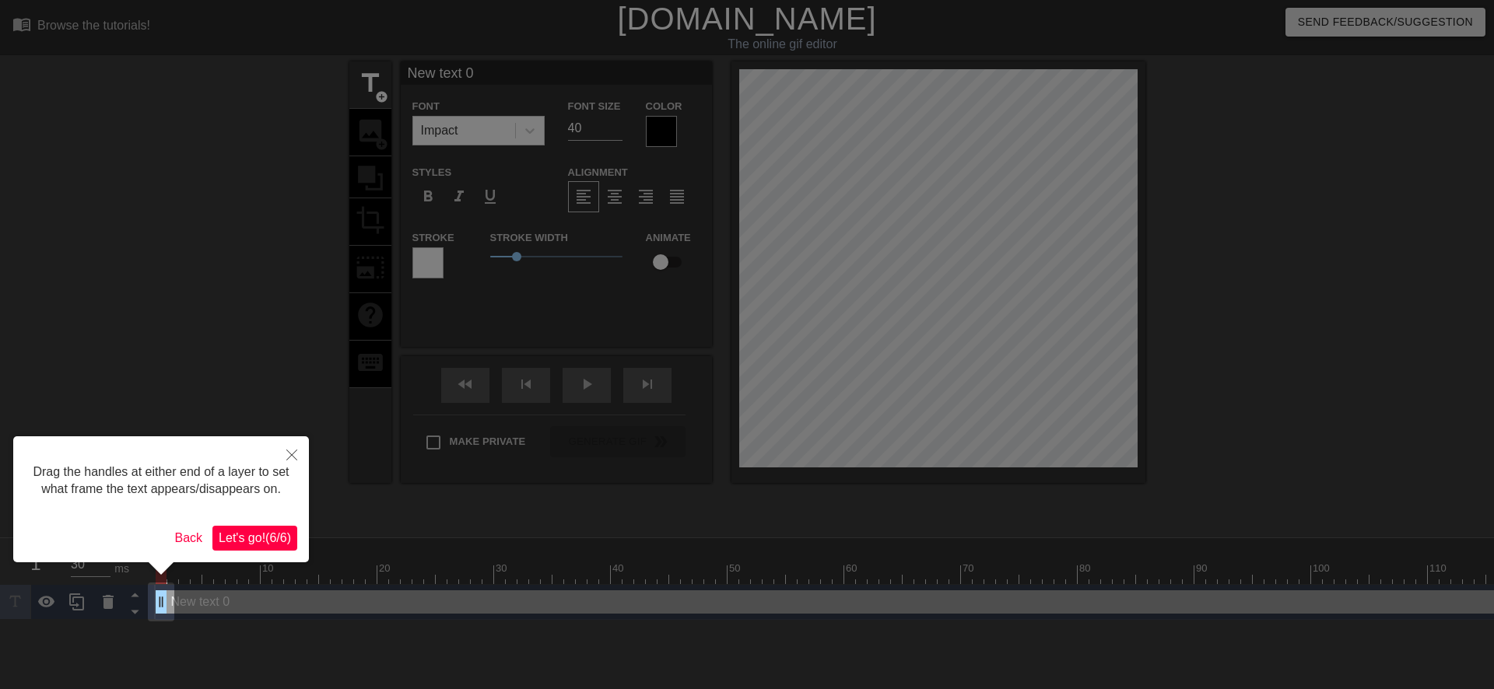
click at [266, 536] on span "Let's go! ( 6 / 6 )" at bounding box center [255, 537] width 72 height 13
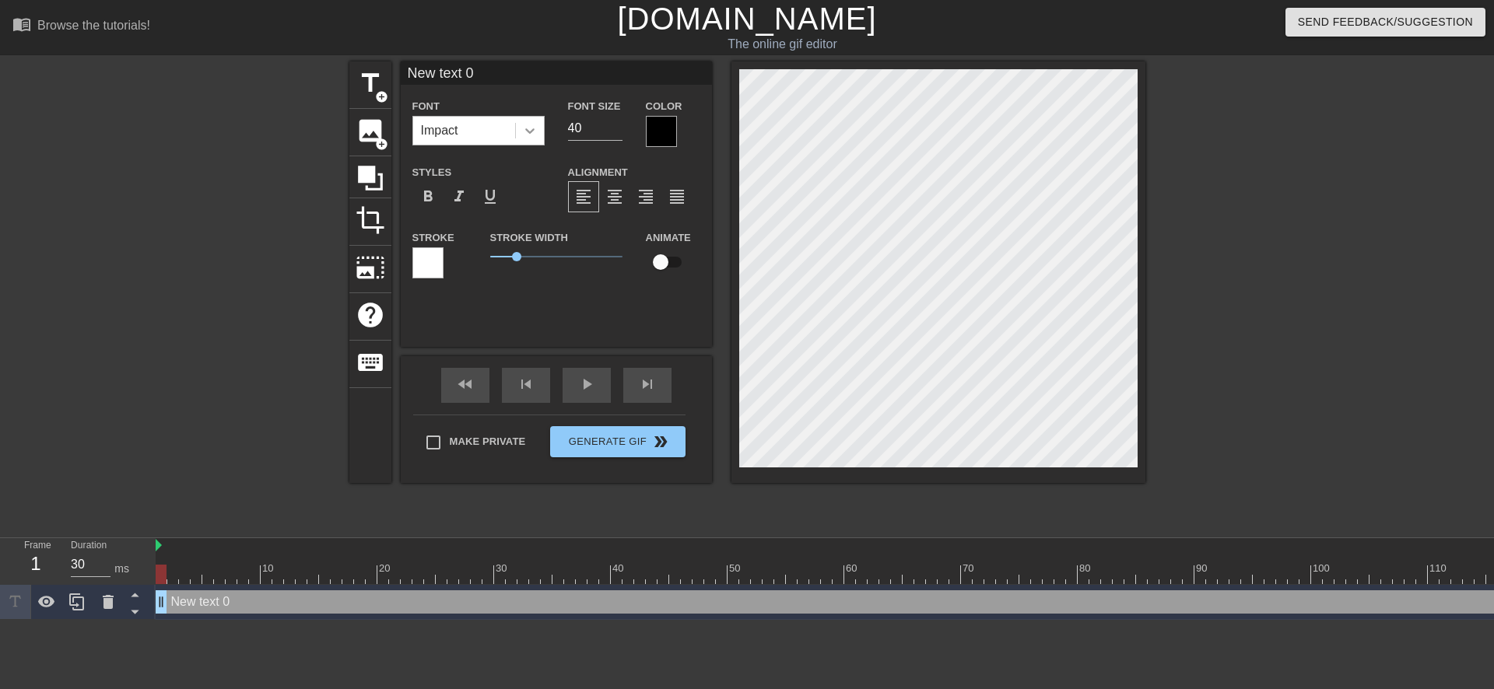
click at [521, 139] on div at bounding box center [530, 131] width 28 height 28
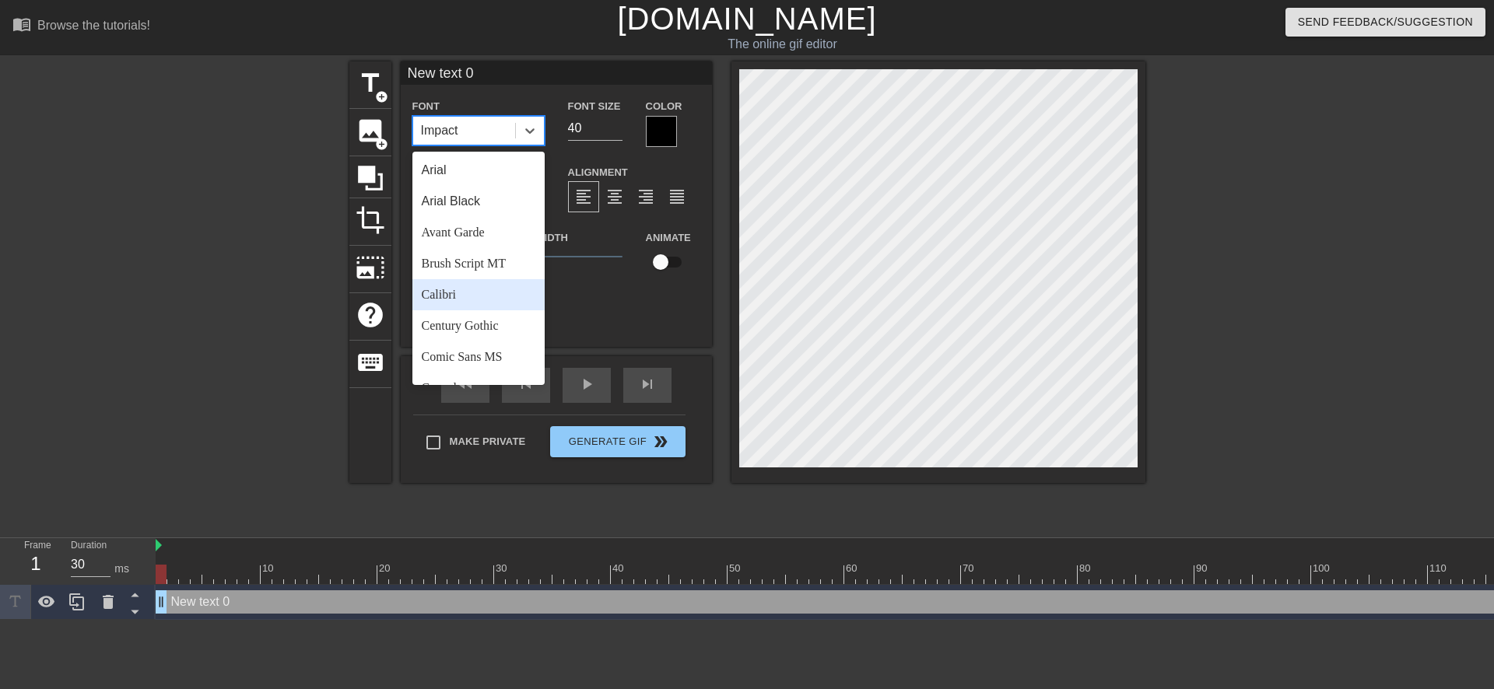
click at [454, 292] on div "Calibri" at bounding box center [478, 294] width 132 height 31
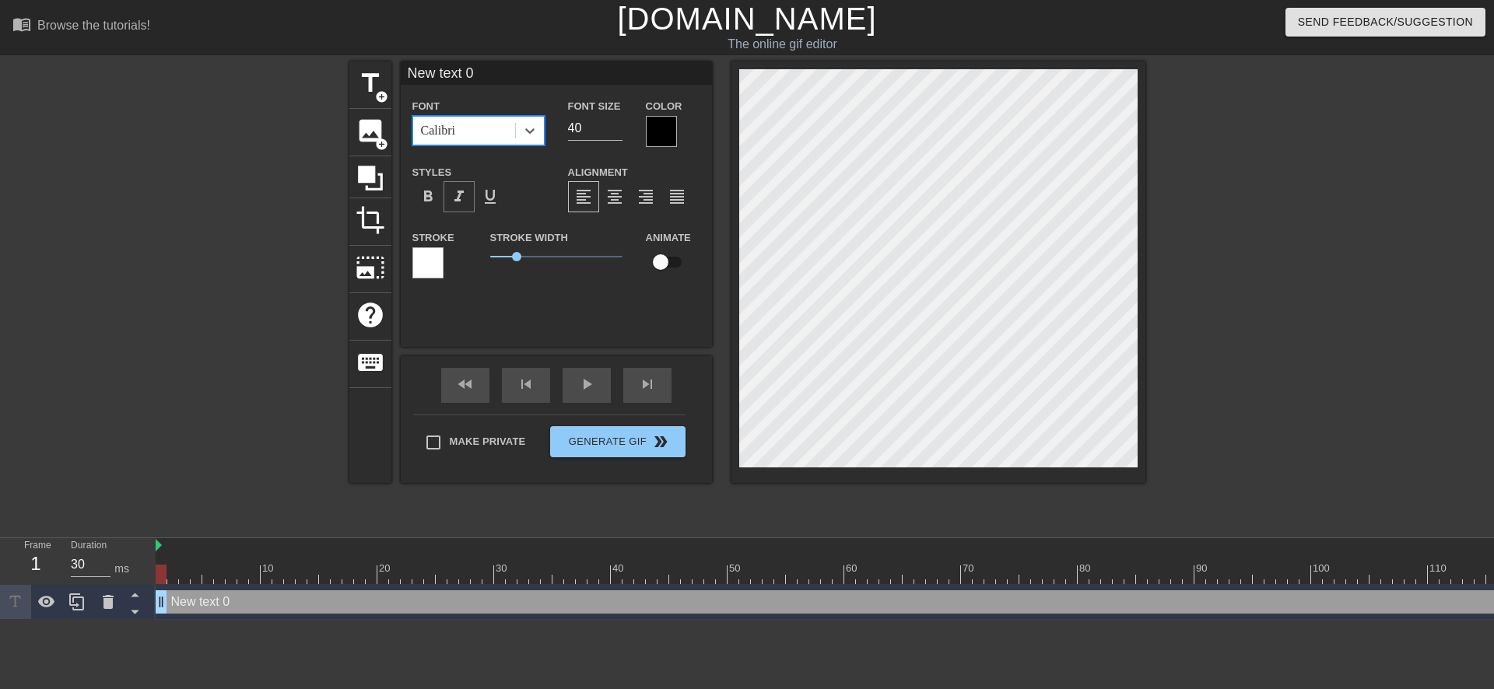
click at [464, 198] on span "format_italic" at bounding box center [459, 197] width 19 height 19
click at [573, 133] on input "40" at bounding box center [595, 128] width 54 height 25
type input "30"
type input "text 0"
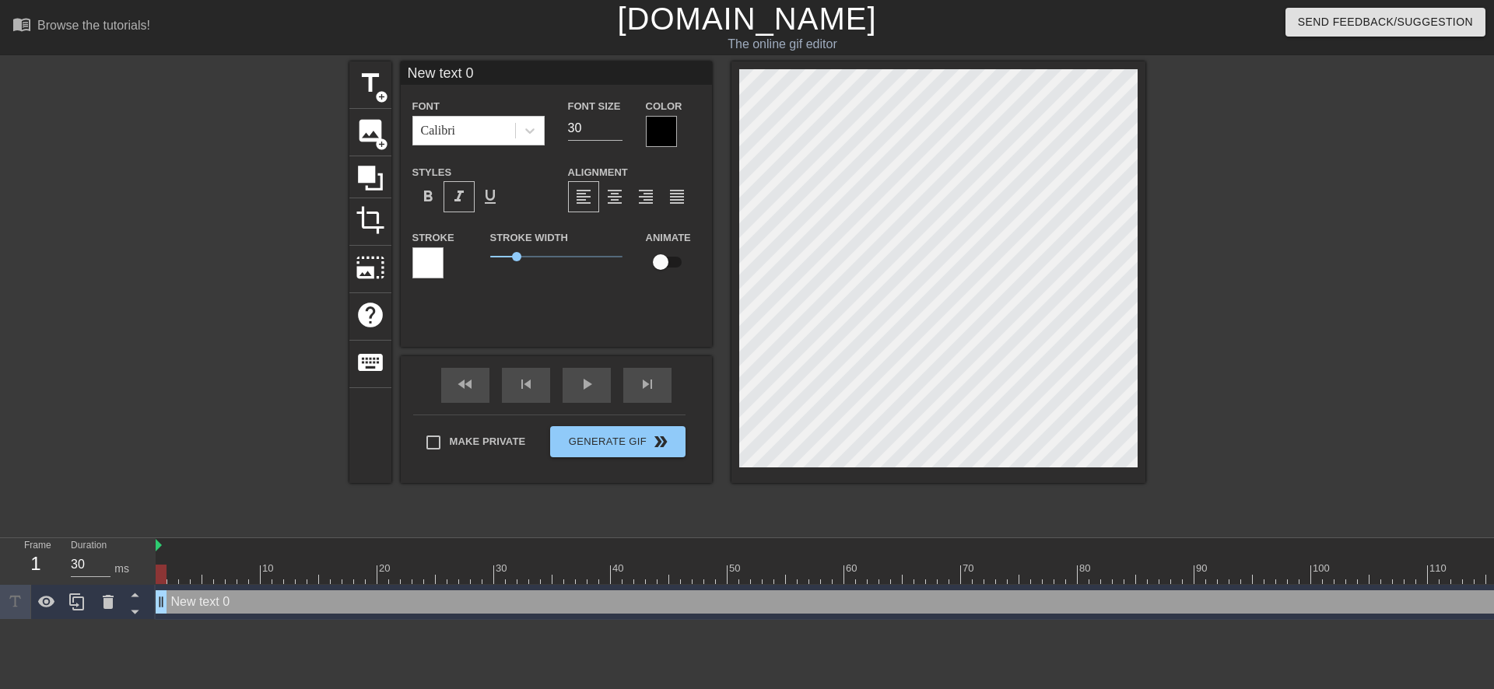
type textarea "text 0"
type input "text 0"
type textarea "text 0"
type input "ext 0"
type textarea "ext 0"
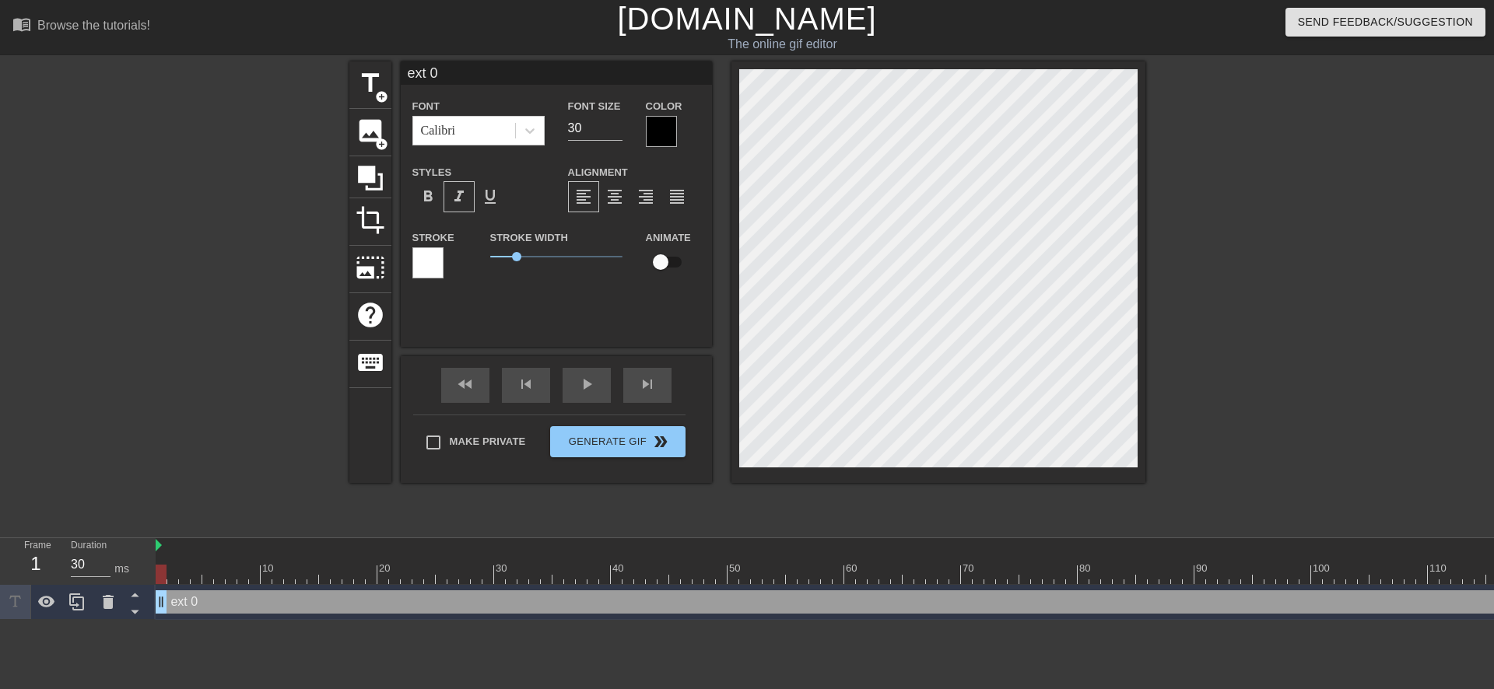
type input "xt 0"
type textarea "xt 0"
type input "t 0"
type textarea "t 0"
type input "0"
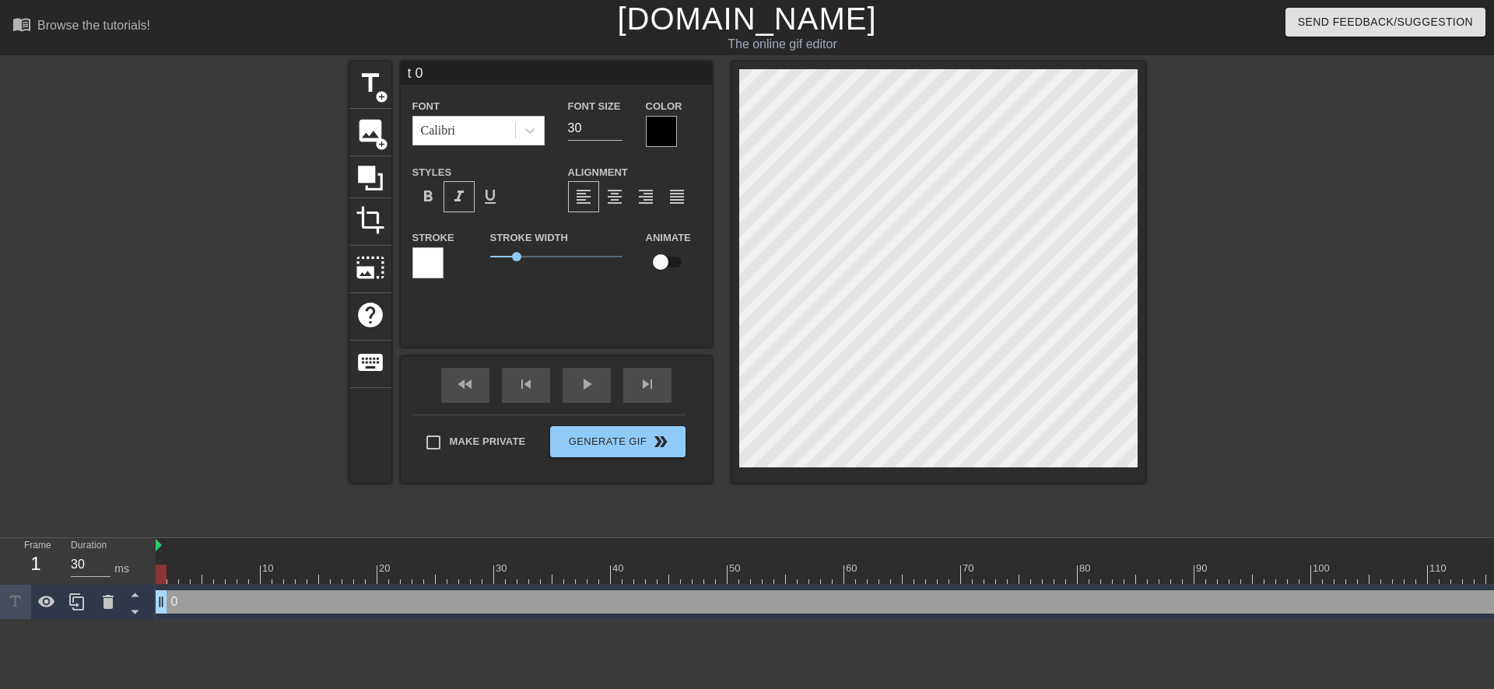
type textarea "0"
type input "0"
type textarea "0"
type input "@"
type textarea "@"
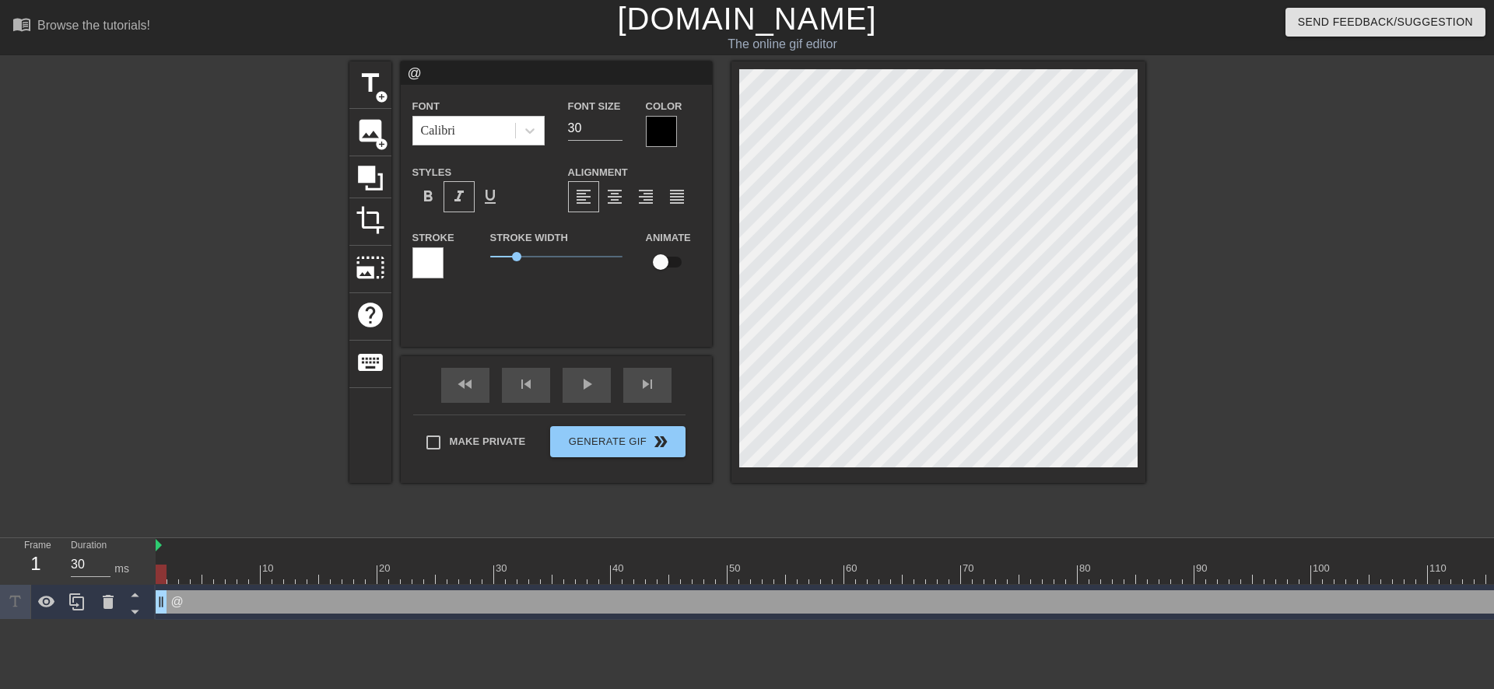
type input "@s"
type textarea "@s"
type input "@st"
type textarea "@st"
type input "@sti"
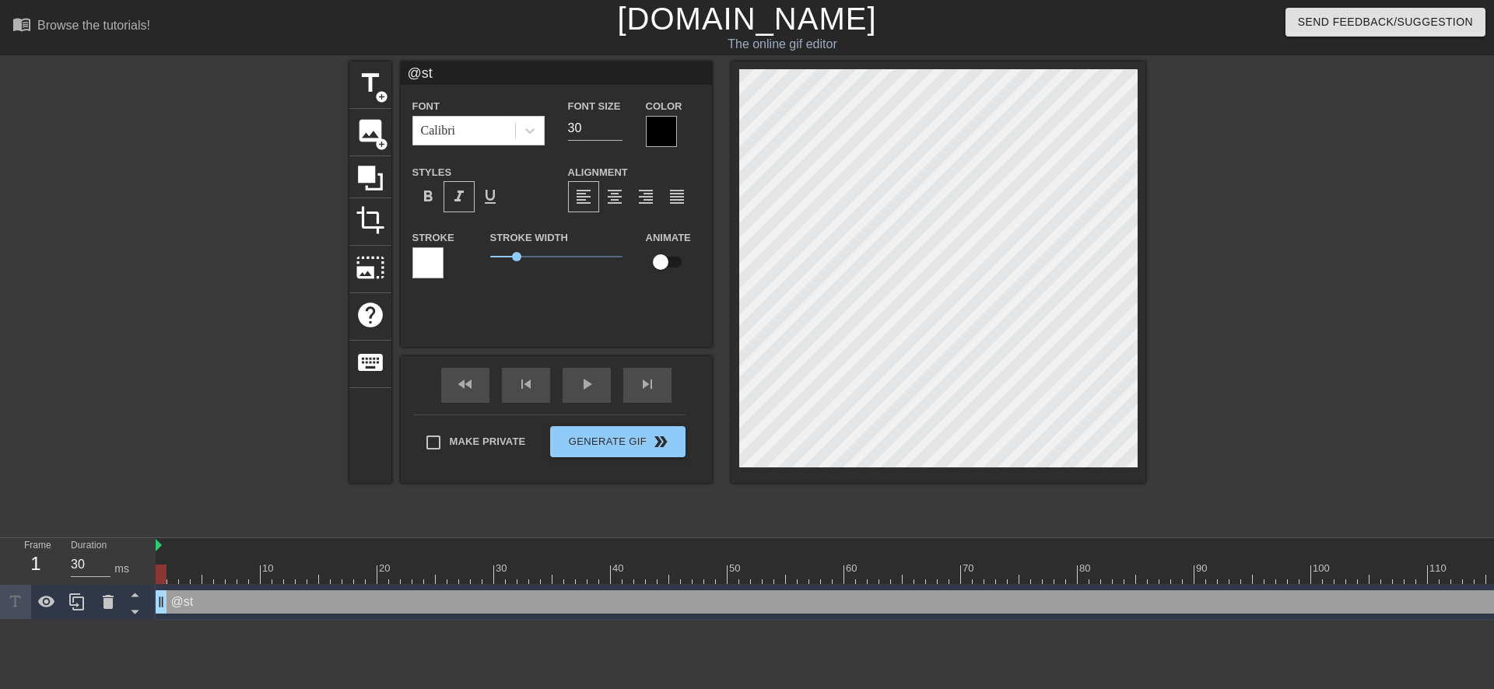
type textarea "@sti"
type input "@stic"
type textarea "@stic"
type input "@stick"
type textarea "@stick"
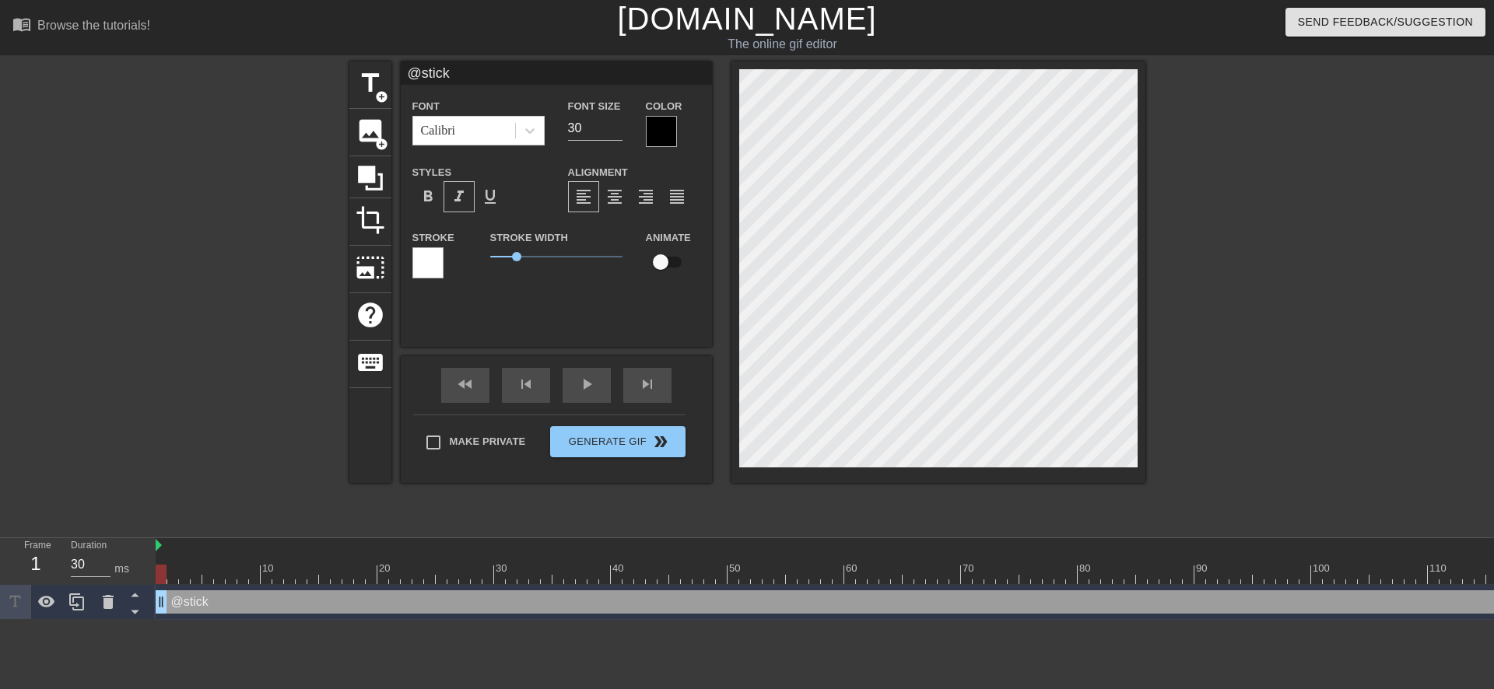
type input "@sticke"
type textarea "@sticke"
type input "@sticker"
type textarea "@sticker"
type input "@stickerb"
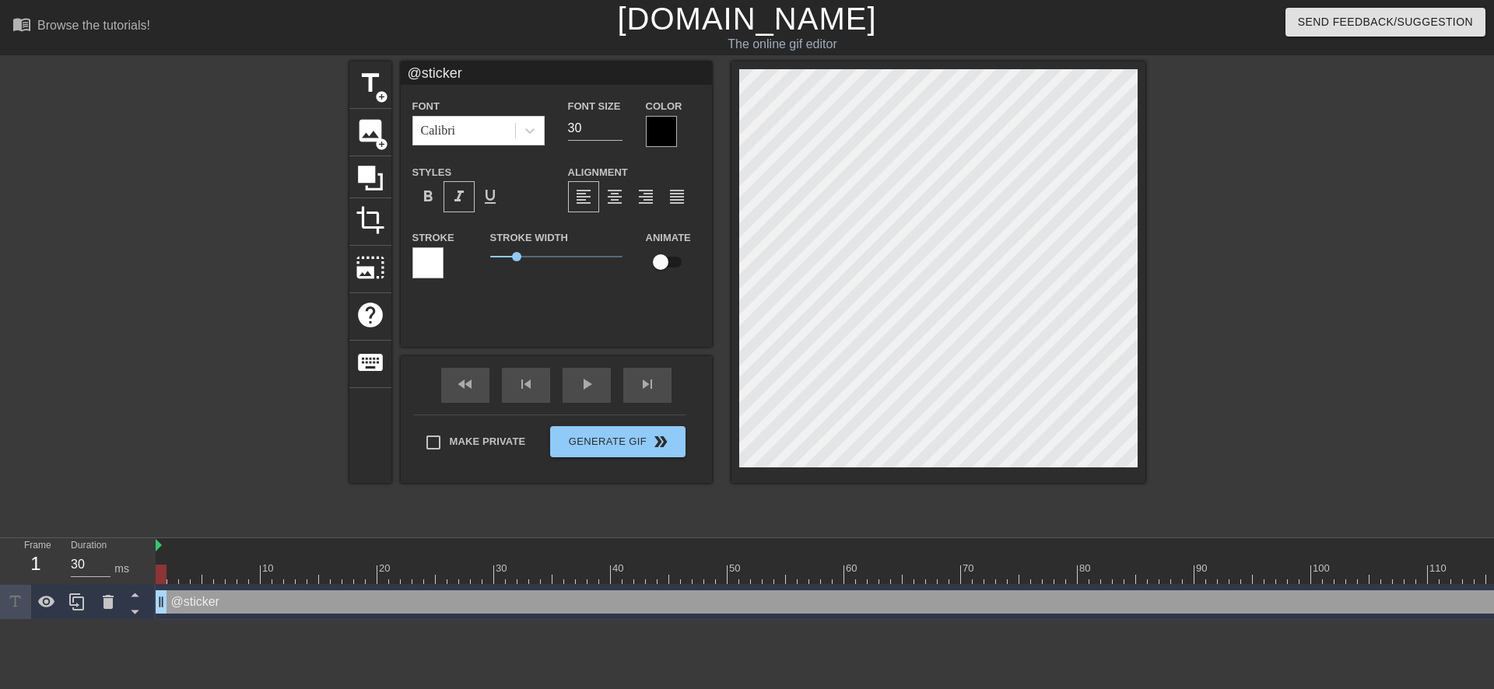
type textarea "@stickerb"
type input "@stickerba"
type textarea "@stickerba"
type input "@stickerbas"
type textarea "@stickerbas"
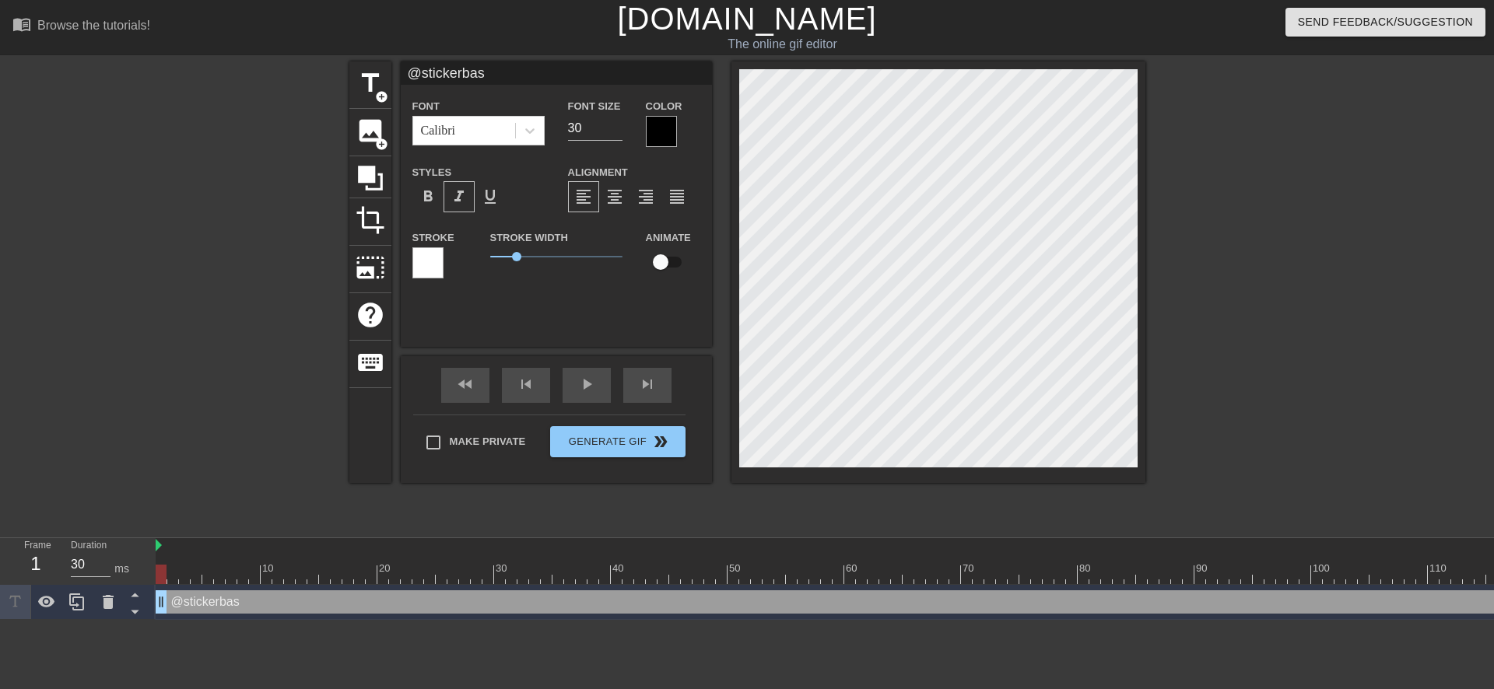
type input "@stickerbase"
type textarea "@stickerbase"
type input "@stickerbase_"
type textarea "@stickerbase_"
type input "@stickerbase_r"
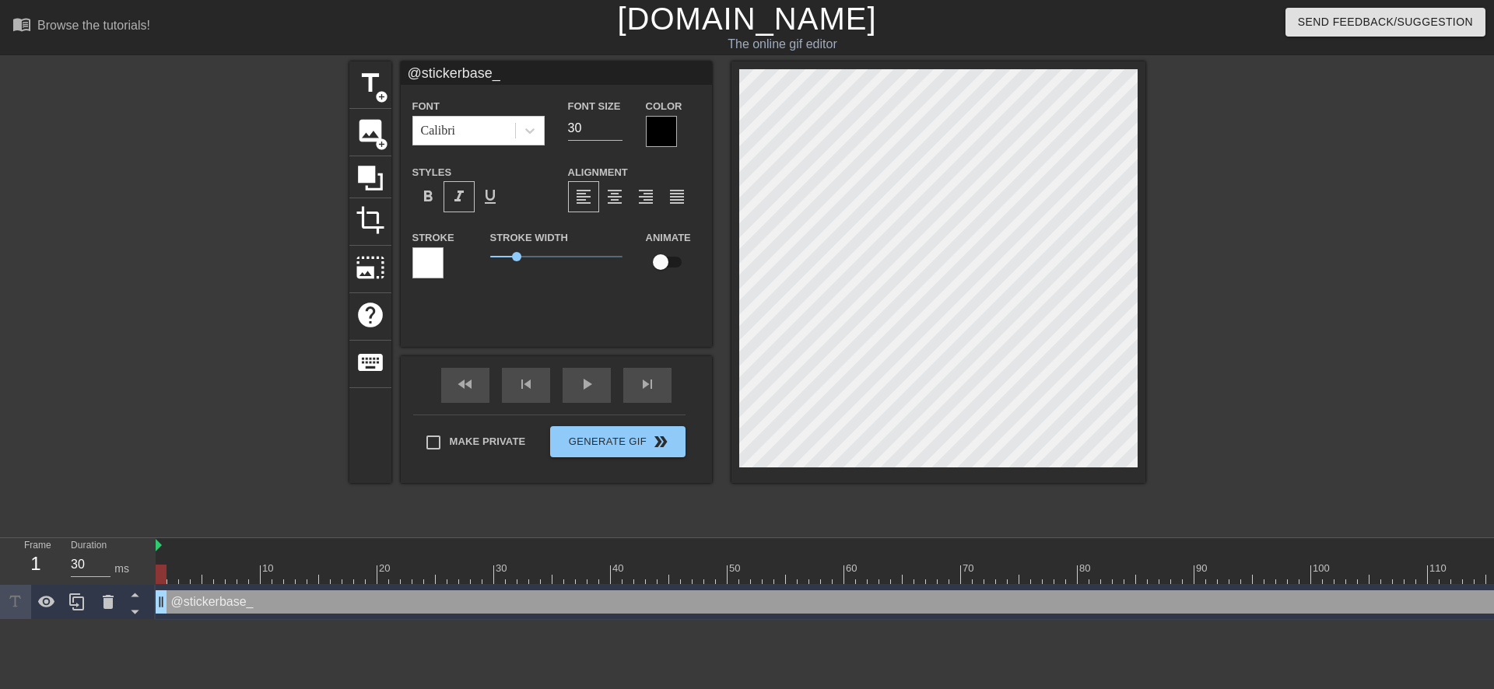
type textarea "@stickerbase_r"
type input "@stickerbase_ru"
type textarea "@stickerbase_ru"
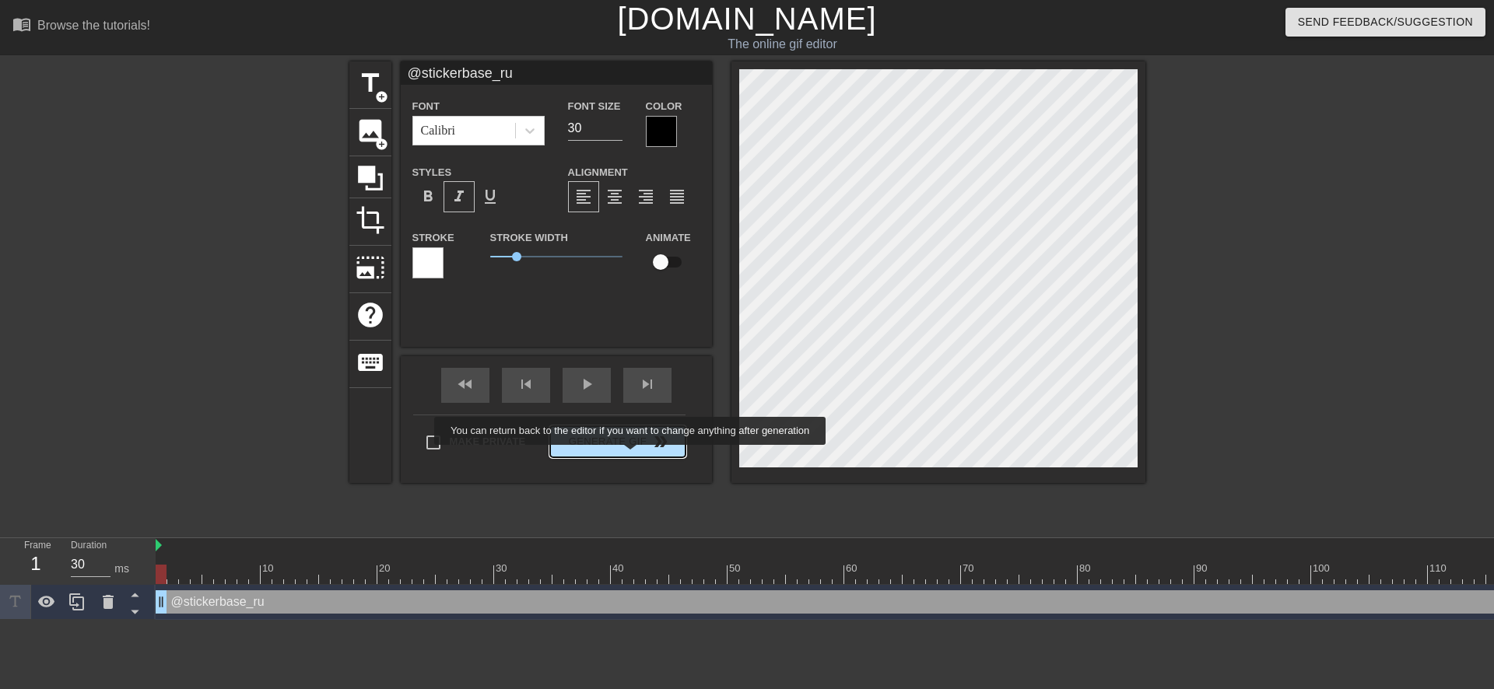
click at [630, 453] on button "Generate Gif double_arrow" at bounding box center [617, 441] width 135 height 31
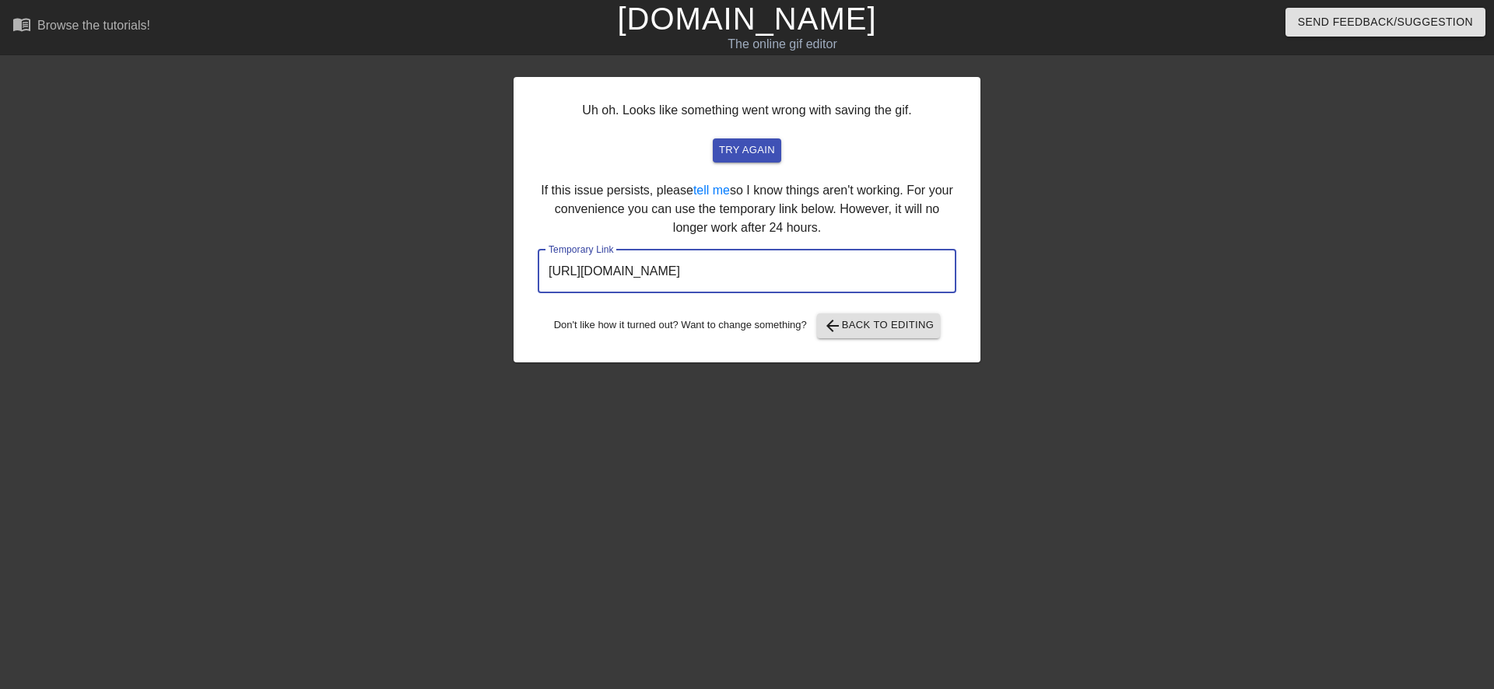
click at [773, 279] on input "[URL][DOMAIN_NAME]" at bounding box center [747, 272] width 419 height 44
